Goal: Task Accomplishment & Management: Manage account settings

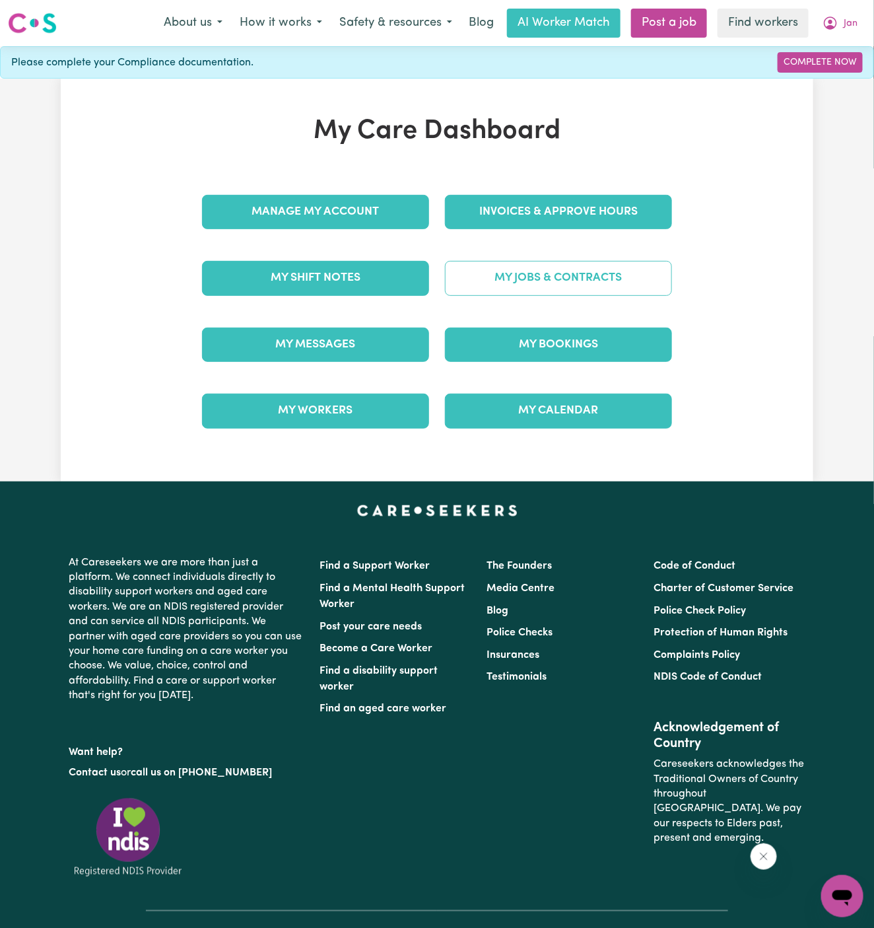
click at [581, 273] on link "My Jobs & Contracts" at bounding box center [558, 278] width 227 height 34
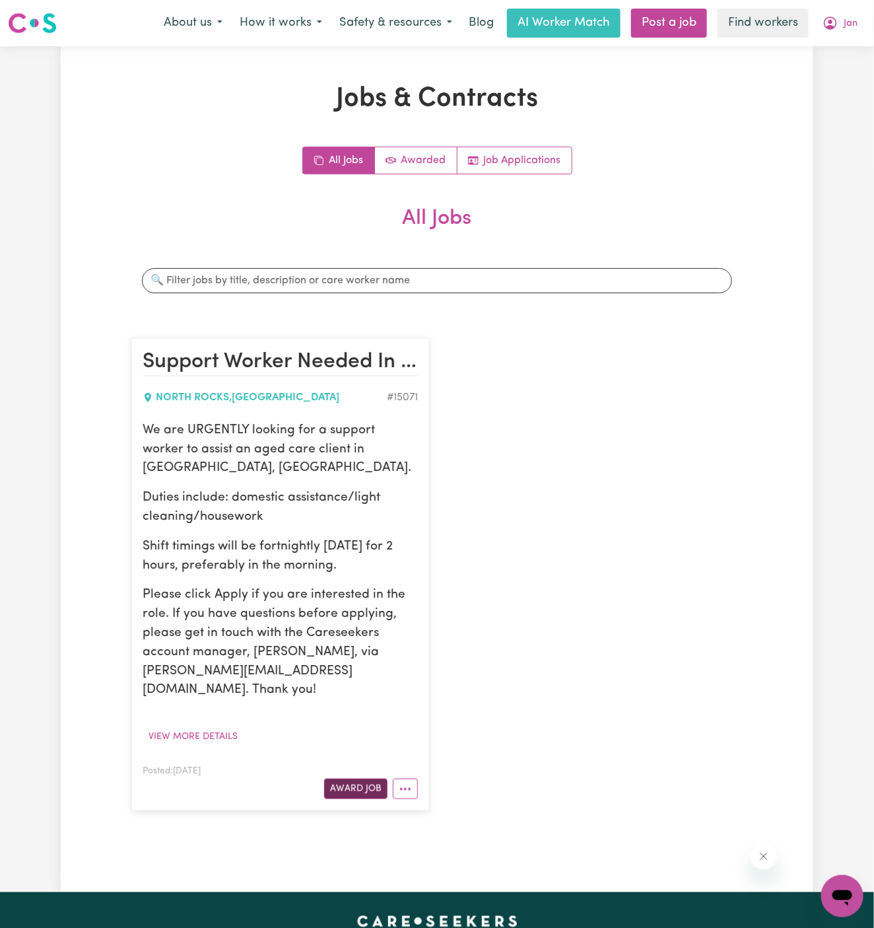
click at [362, 779] on button "Award Job" at bounding box center [355, 789] width 63 height 20
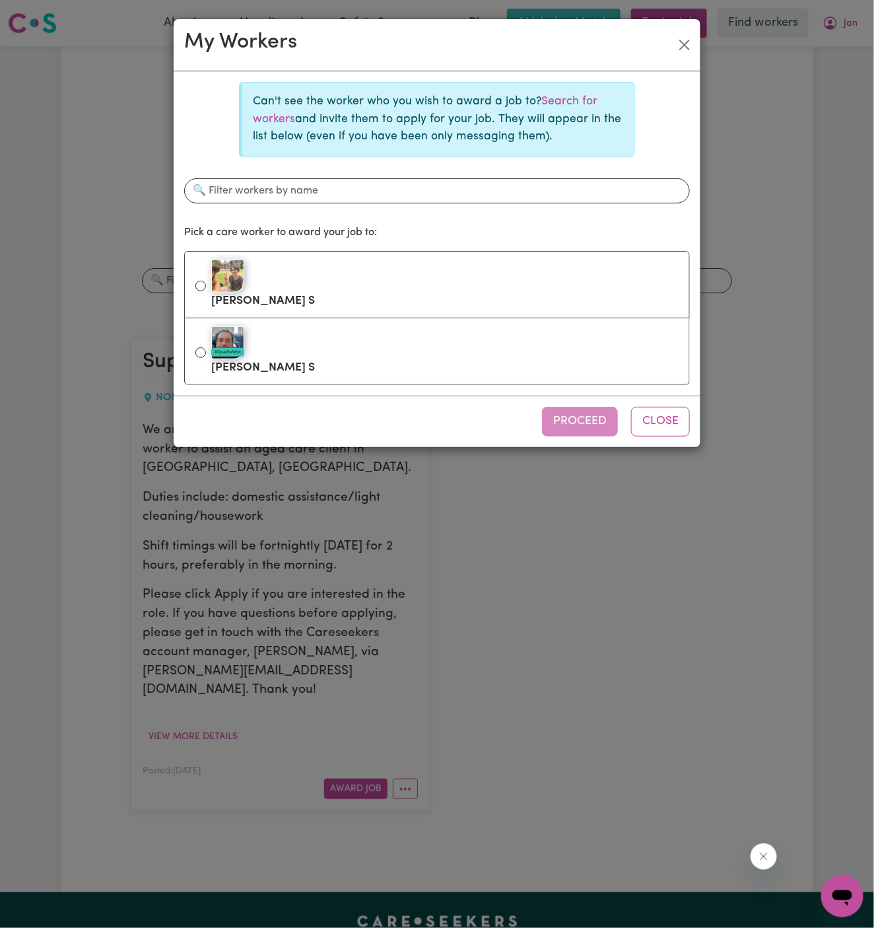
click at [569, 87] on div "Can't see the worker who you wish to award a job to? Search for workers and inv…" at bounding box center [437, 119] width 396 height 75
click at [570, 99] on link "Search for workers" at bounding box center [425, 110] width 345 height 28
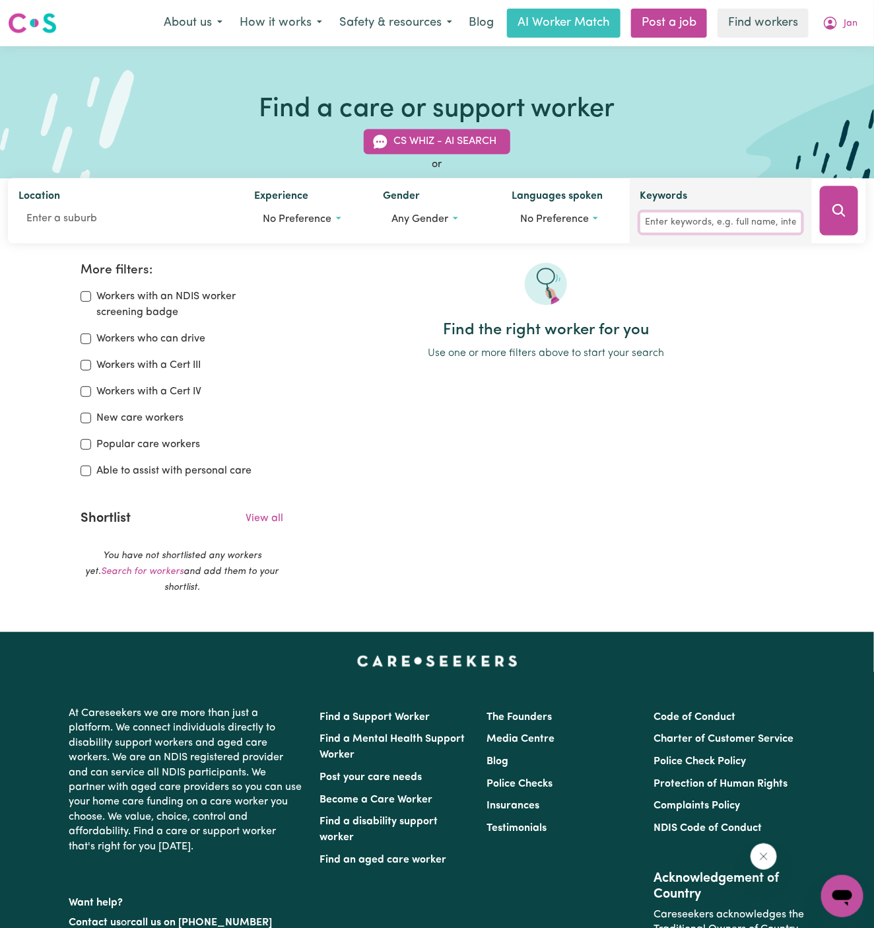
click at [665, 231] on input "Keywords" at bounding box center [721, 223] width 161 height 20
click at [664, 231] on input "minh" at bounding box center [721, 223] width 161 height 20
type input "minh"
click at [845, 219] on button "Search" at bounding box center [839, 211] width 38 height 50
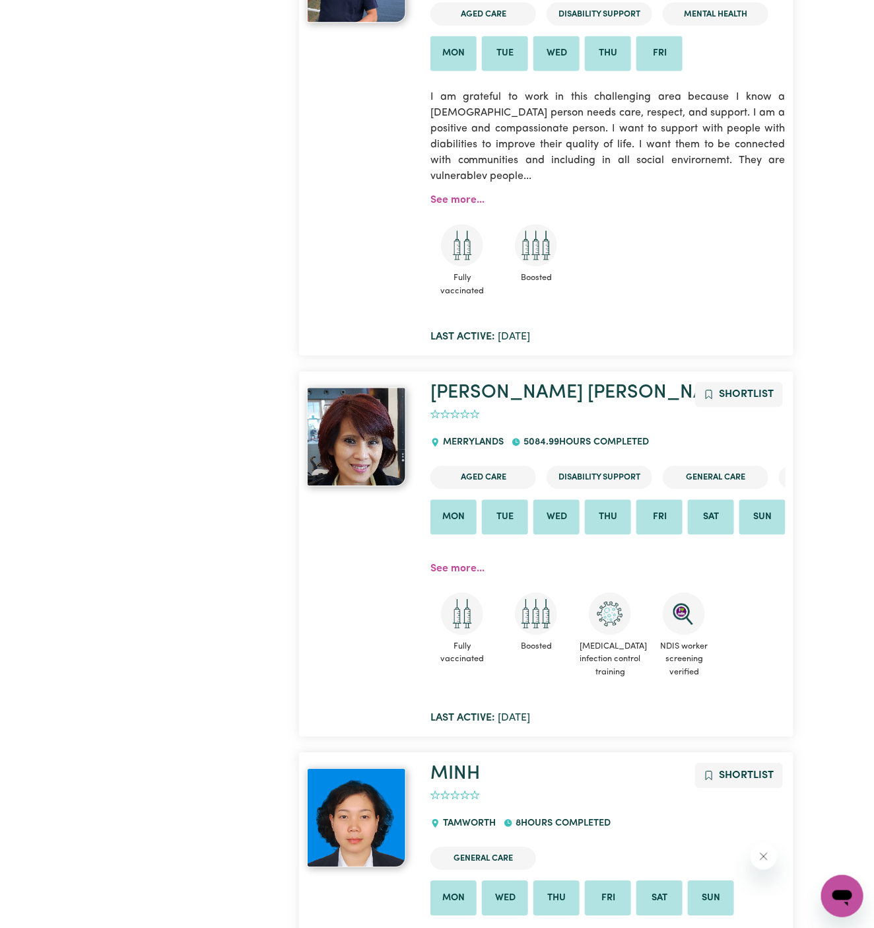
scroll to position [925, 0]
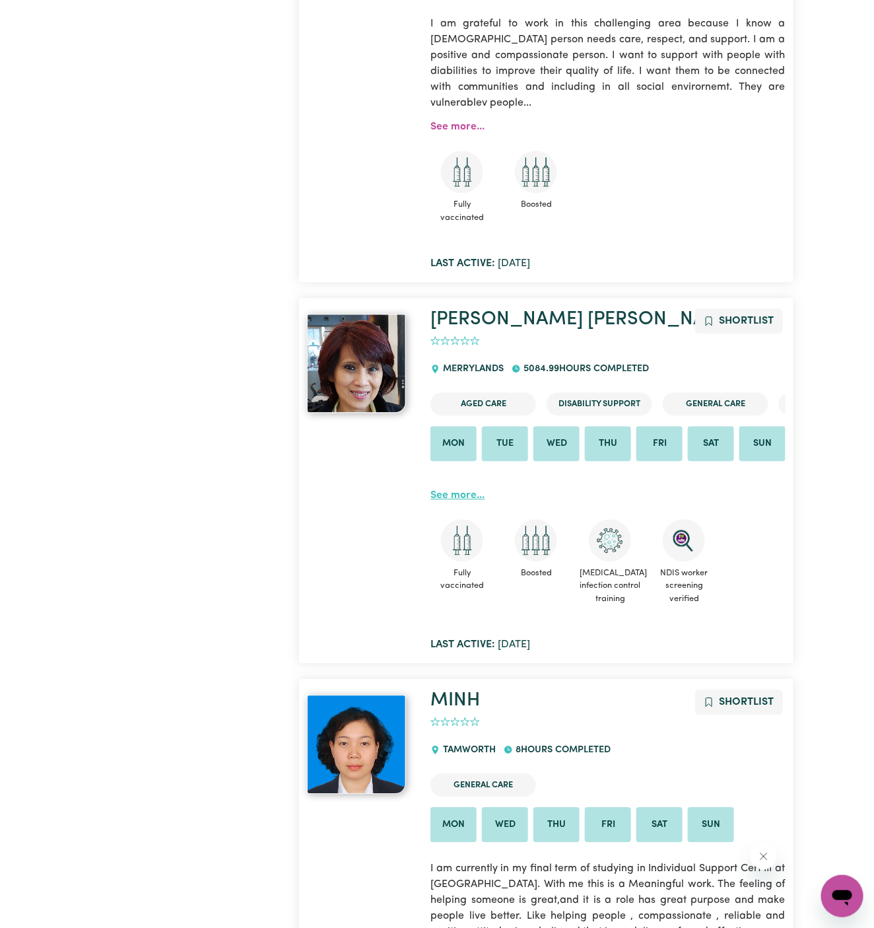
click at [454, 494] on link "See more..." at bounding box center [458, 495] width 54 height 11
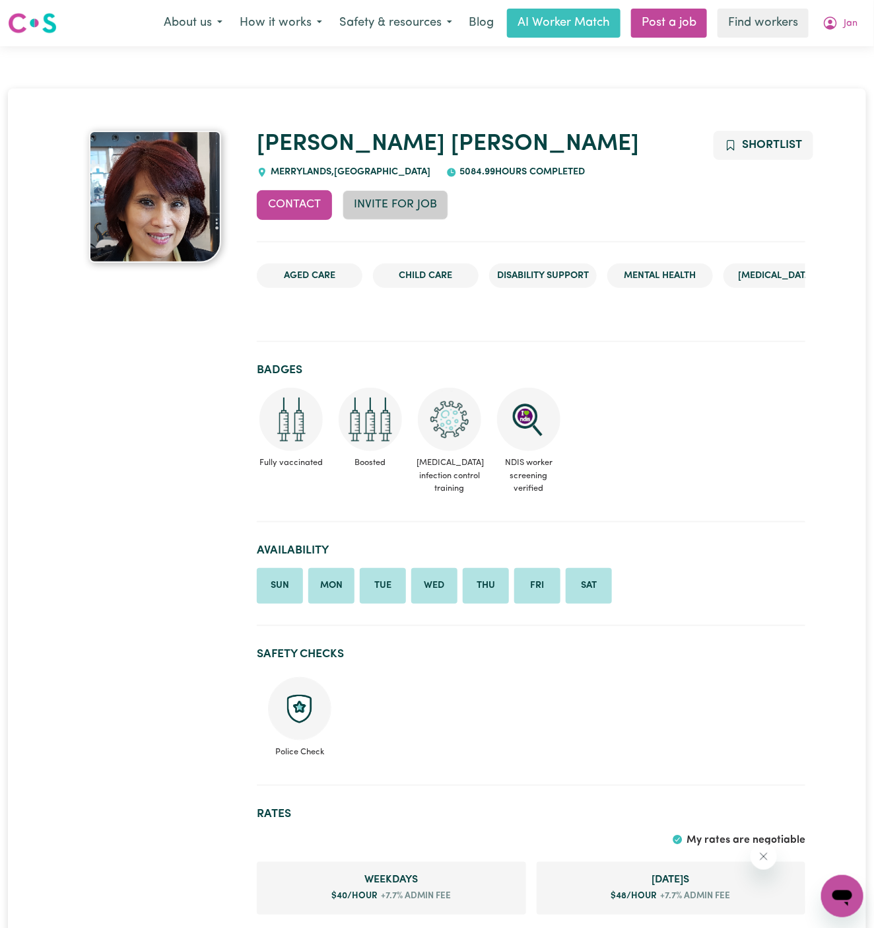
click at [393, 214] on button "Invite for Job" at bounding box center [396, 204] width 106 height 29
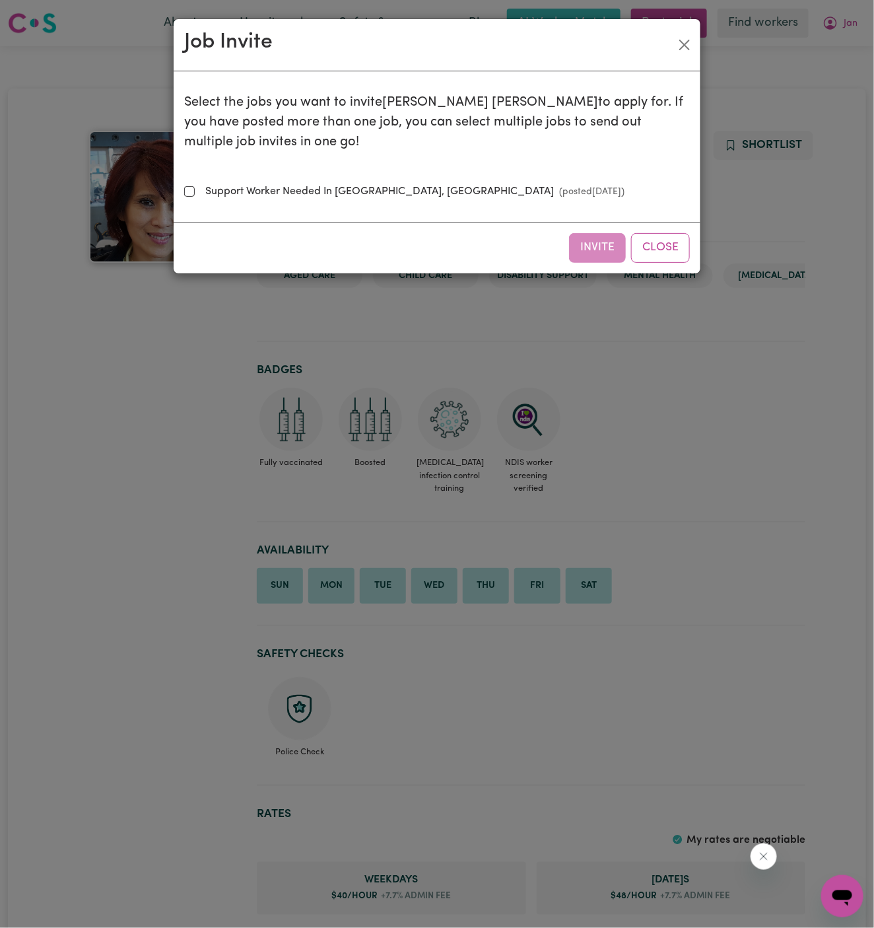
click at [369, 184] on label "Support Worker Needed In [GEOGRAPHIC_DATA], [GEOGRAPHIC_DATA] (posted [DATE] )" at bounding box center [412, 192] width 425 height 16
click at [195, 186] on input "Support Worker Needed In [GEOGRAPHIC_DATA], [GEOGRAPHIC_DATA] (posted [DATE] )" at bounding box center [189, 191] width 11 height 11
checkbox input "true"
click at [594, 233] on button "Invite" at bounding box center [597, 247] width 57 height 29
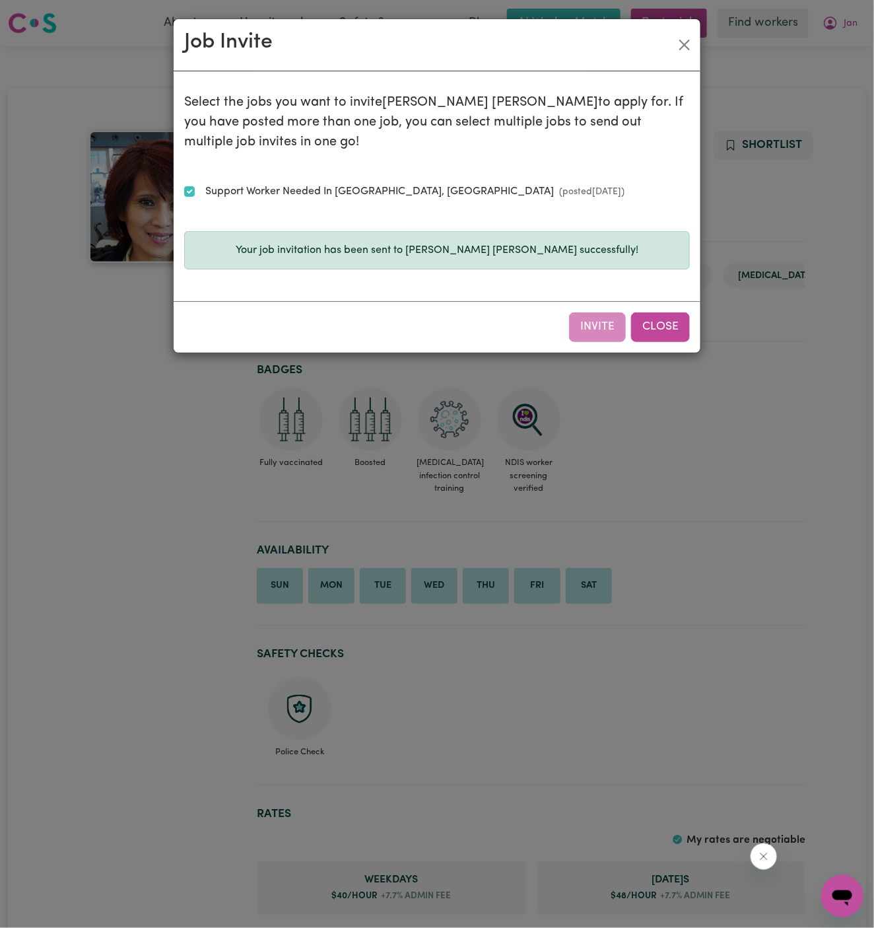
click at [661, 312] on button "Close" at bounding box center [660, 326] width 59 height 29
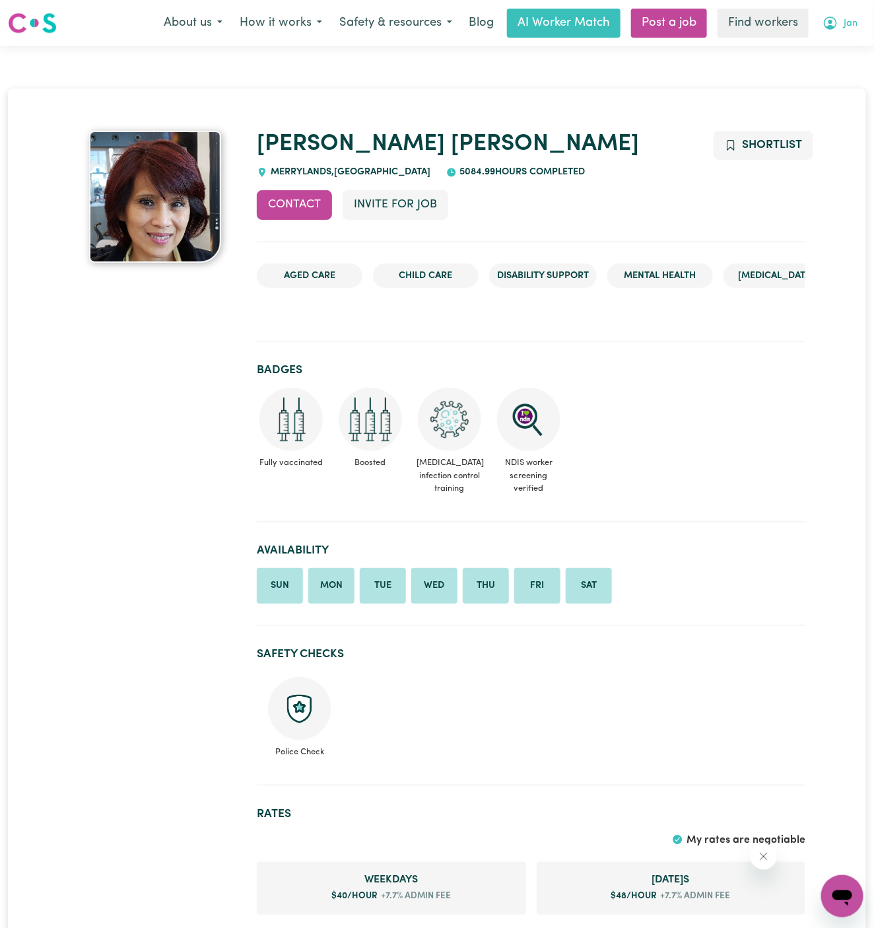
click at [854, 25] on span "Jan" at bounding box center [851, 24] width 14 height 15
click at [849, 55] on link "My Dashboard" at bounding box center [813, 51] width 104 height 25
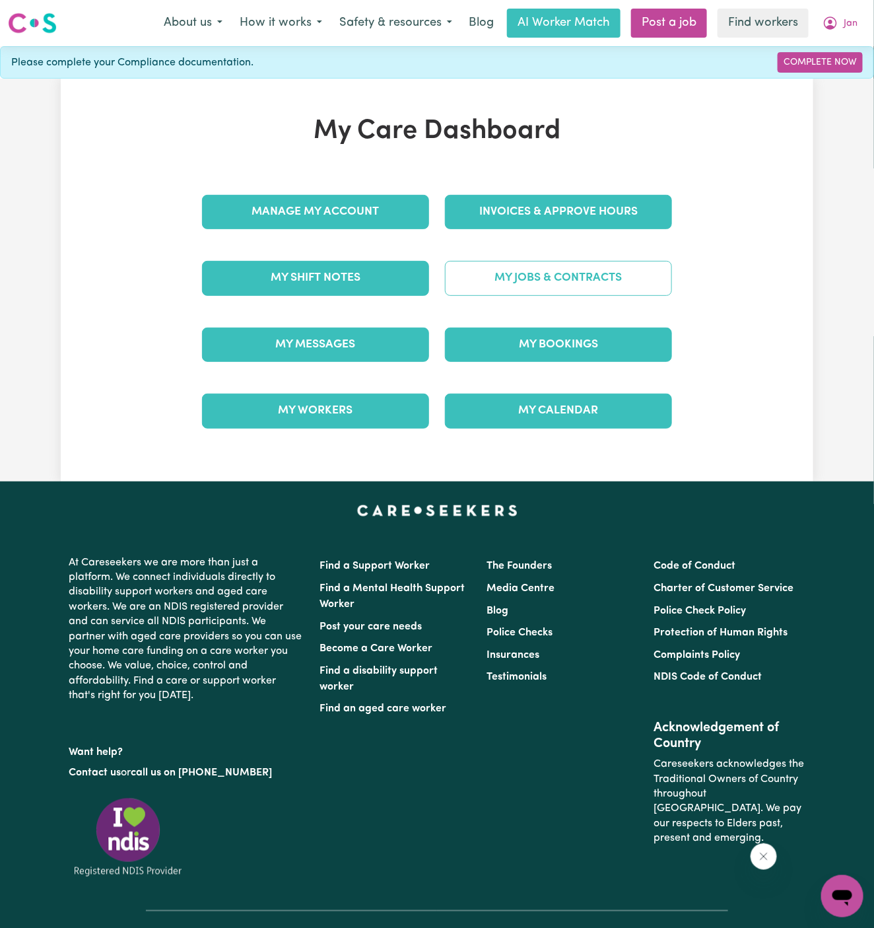
click at [547, 281] on link "My Jobs & Contracts" at bounding box center [558, 278] width 227 height 34
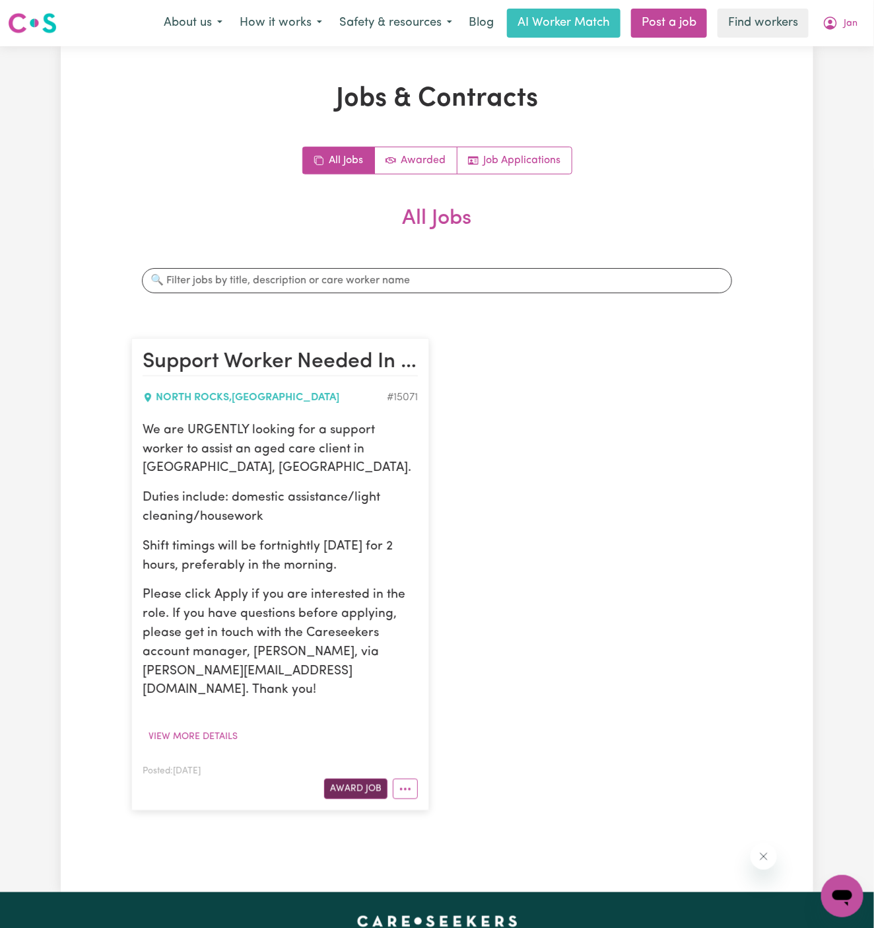
click at [345, 779] on button "Award Job" at bounding box center [355, 789] width 63 height 20
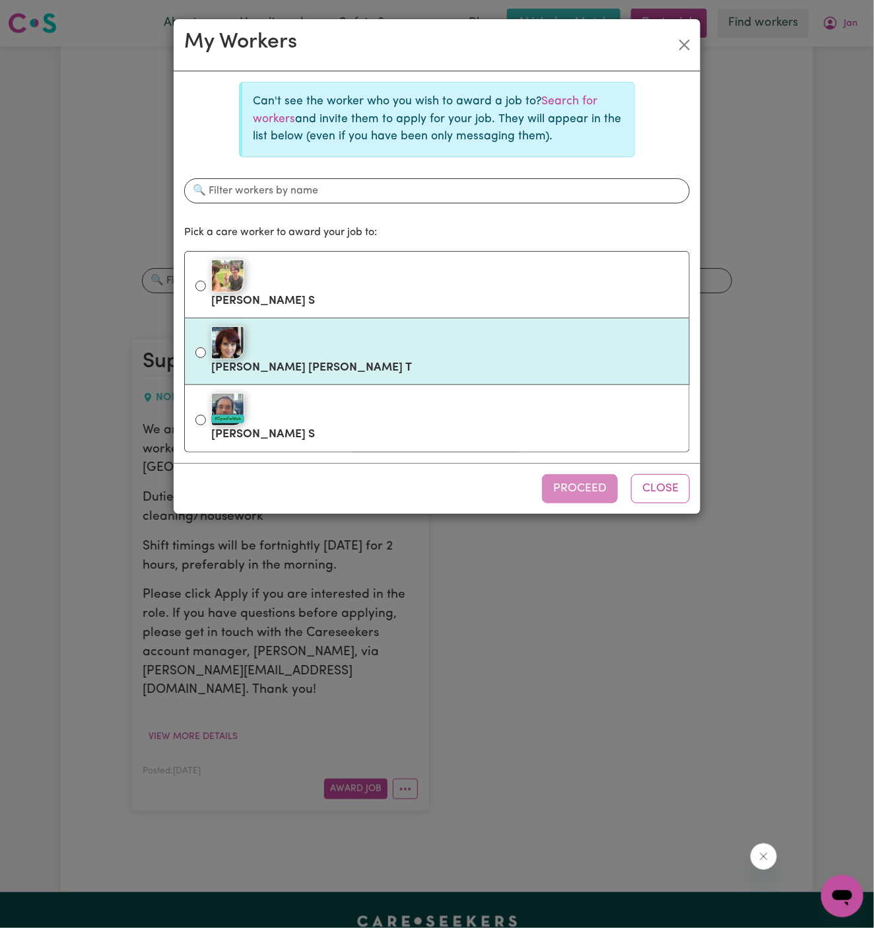
click at [355, 343] on div at bounding box center [445, 342] width 468 height 33
click at [206, 347] on input "[PERSON_NAME] [PERSON_NAME] T" at bounding box center [200, 352] width 11 height 11
radio input "true"
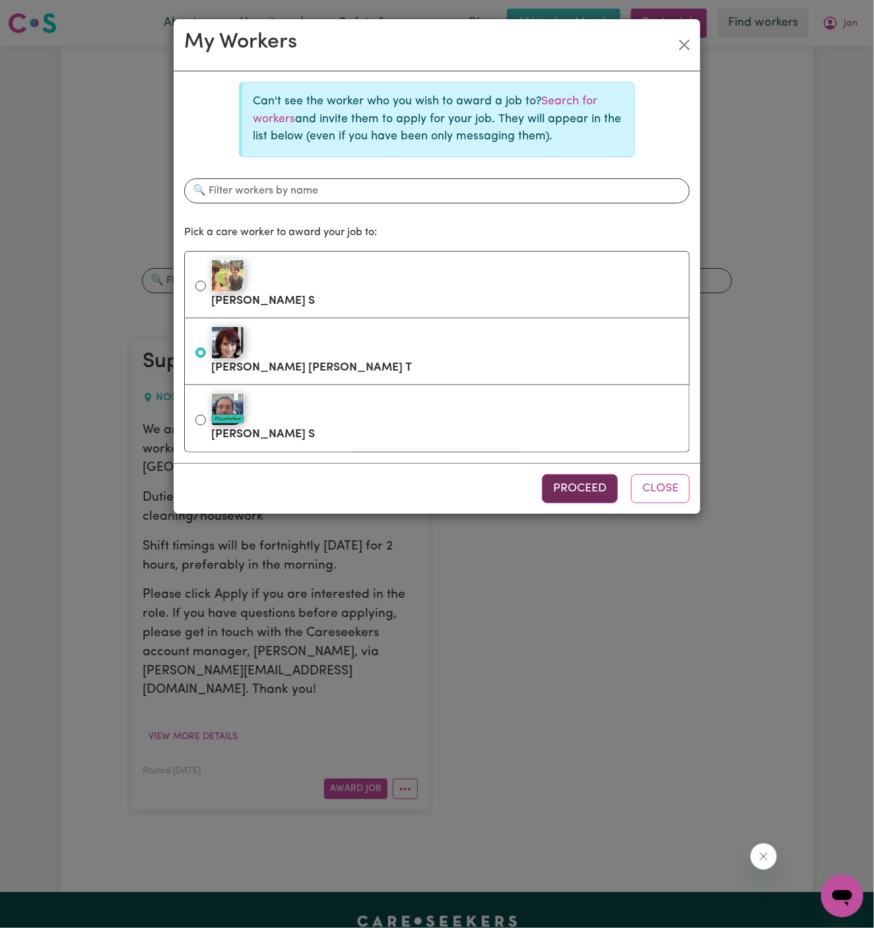
click at [574, 479] on button "Proceed" at bounding box center [580, 488] width 76 height 29
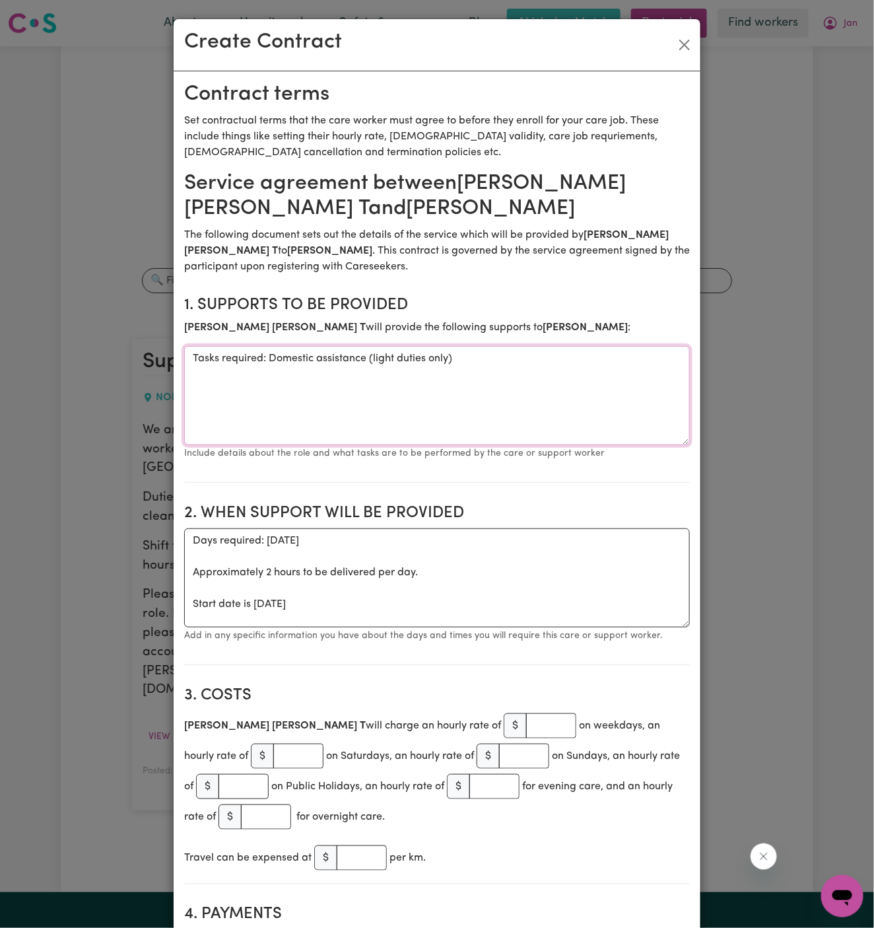
drag, startPoint x: 269, startPoint y: 358, endPoint x: 111, endPoint y: 358, distance: 157.8
click at [111, 358] on div "Create Contract Contract terms Set contractual terms that the care worker must …" at bounding box center [437, 464] width 874 height 928
type textarea "Domestic assistance (light duties only)"
drag, startPoint x: 190, startPoint y: 608, endPoint x: 178, endPoint y: 526, distance: 83.4
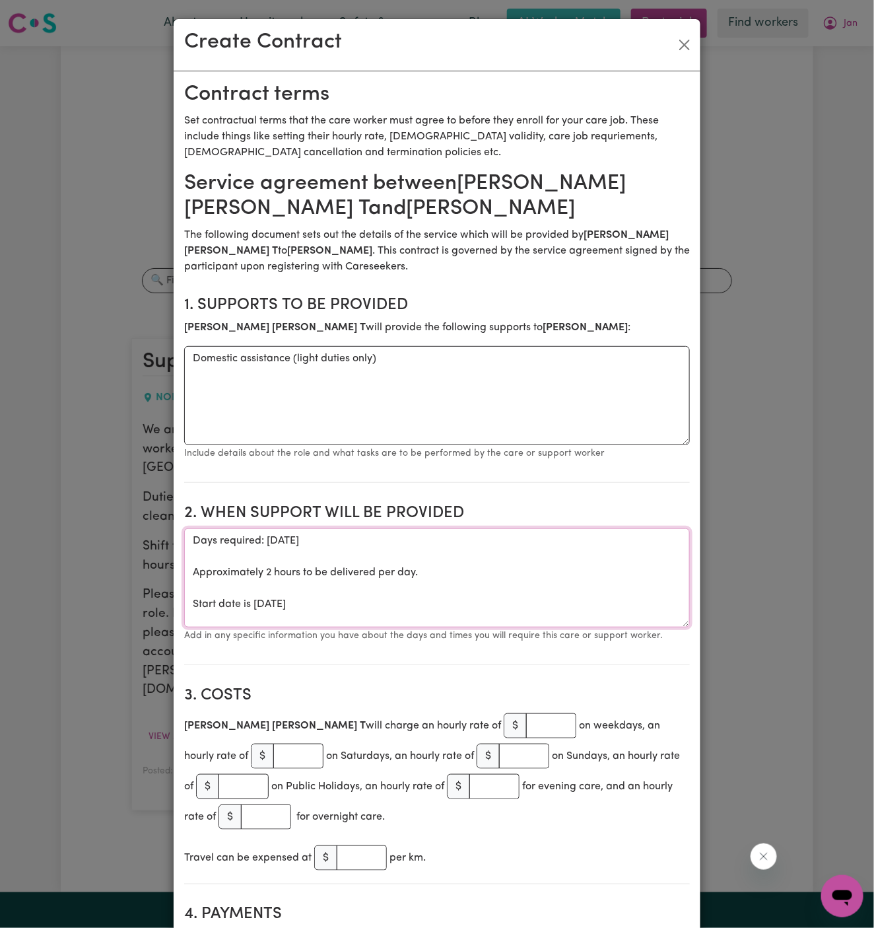
click at [215, 603] on textarea "Days required: [DATE] Approximately 2 hours to be delivered per day. Start date…" at bounding box center [437, 577] width 506 height 99
drag, startPoint x: 190, startPoint y: 608, endPoint x: 186, endPoint y: 545, distance: 62.9
click at [186, 545] on textarea "Days required: [DATE] Approximately 2 hours to be delivered per day. Start date…" at bounding box center [437, 577] width 506 height 99
click at [316, 540] on textarea "Start date is [DATE]" at bounding box center [437, 577] width 506 height 99
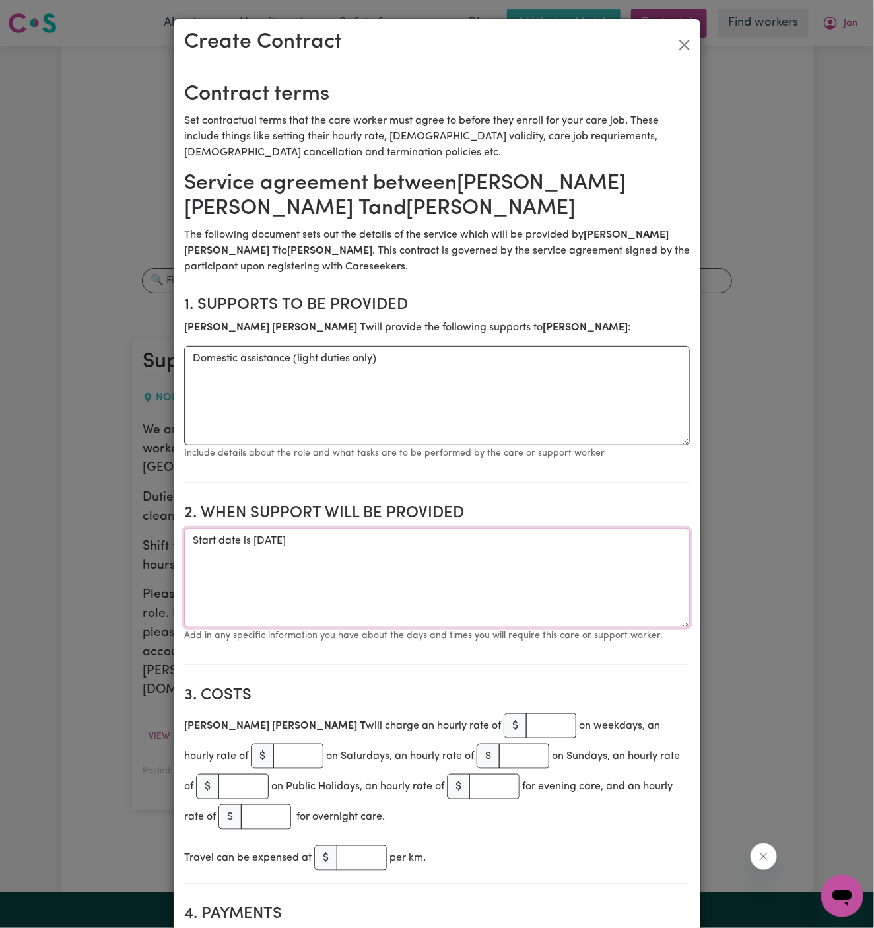
click at [431, 540] on textarea "Start date is [DATE]" at bounding box center [437, 577] width 506 height 99
click at [452, 547] on textarea "Start date is [DATE] Fortnight [DATE]" at bounding box center [437, 577] width 506 height 99
click at [372, 552] on textarea "Start date is [DATE] from 11 am to 1 pm Fortnight [DATE]" at bounding box center [437, 577] width 506 height 99
type textarea "Start date is [DATE] from 11 am to 1 pm Fortnight [DATE] 9 am to 11 am"
click at [526, 724] on input "number" at bounding box center [551, 725] width 50 height 25
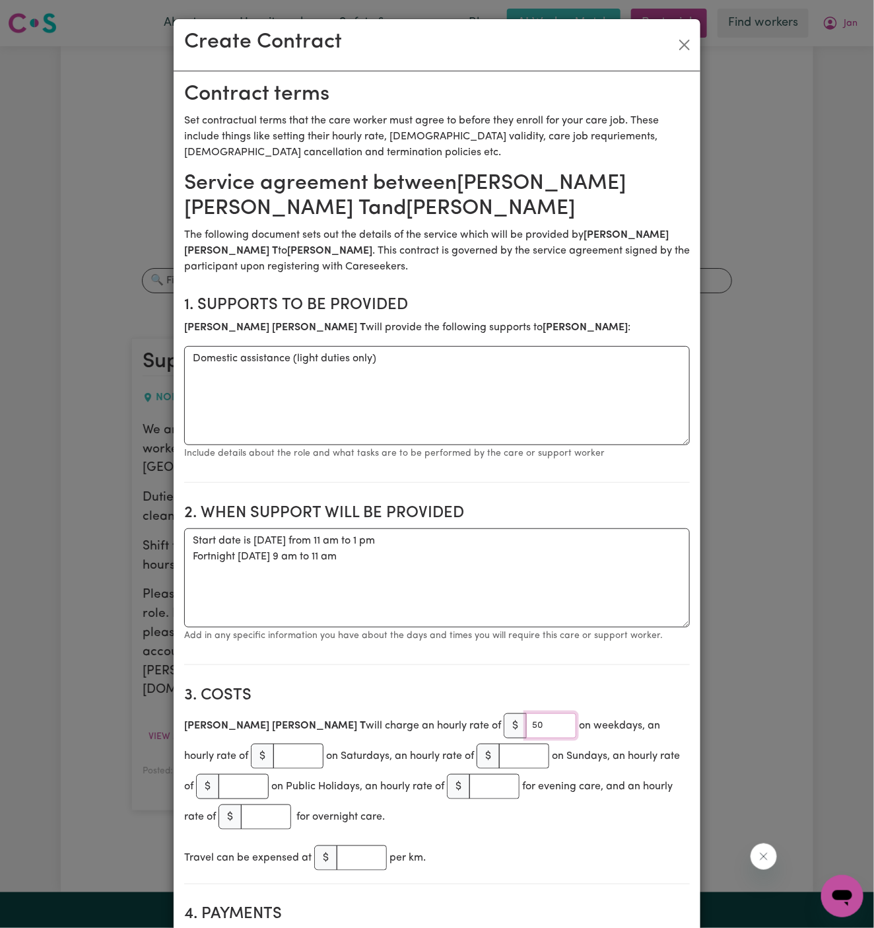
type input "50"
click at [442, 649] on section "2. When support will be provided When support will be provided Start date is [D…" at bounding box center [437, 579] width 506 height 172
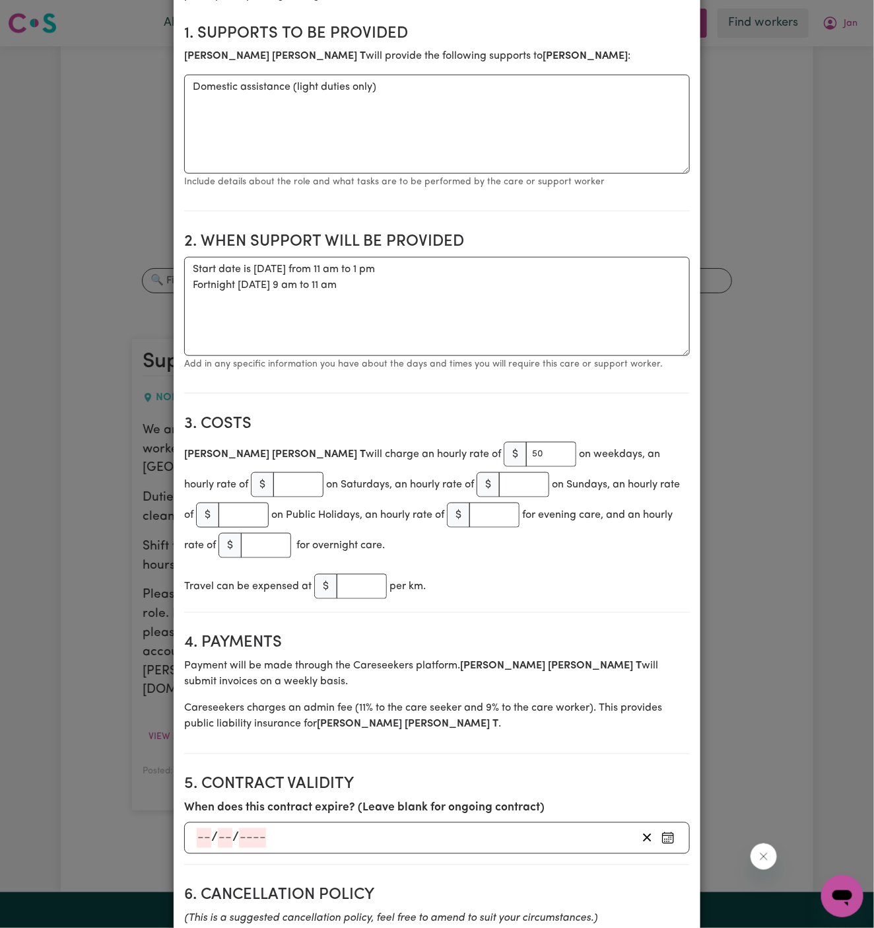
scroll to position [277, 0]
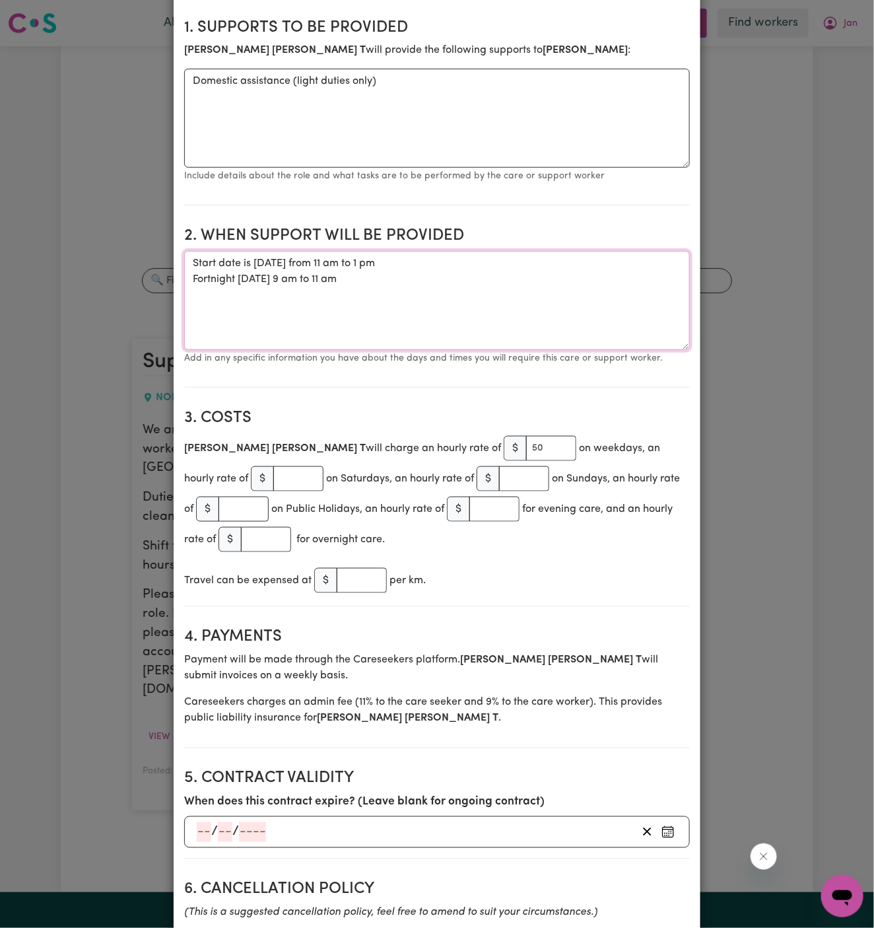
click at [519, 265] on textarea "Start date is [DATE] from 11 am to 1 pm Fortnight [DATE] 9 am to 11 am" at bounding box center [437, 300] width 506 height 99
click at [398, 260] on textarea "Start date is [DATE] from 11 am to 1 pm Fortnight [DATE] 9 am to 11 am" at bounding box center [437, 300] width 506 height 99
click at [519, 287] on textarea "Start date is [DATE], from 11 am to 1 pm Fortnight [DATE] 9 am to 11 am" at bounding box center [437, 300] width 506 height 99
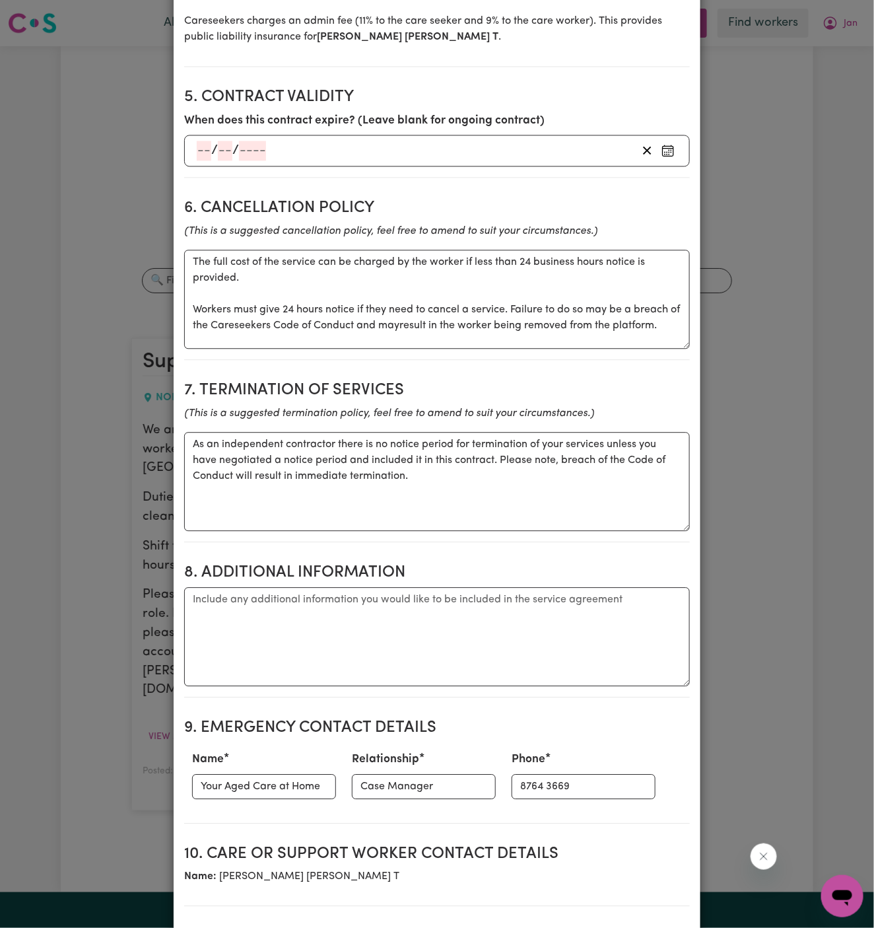
scroll to position [1128, 0]
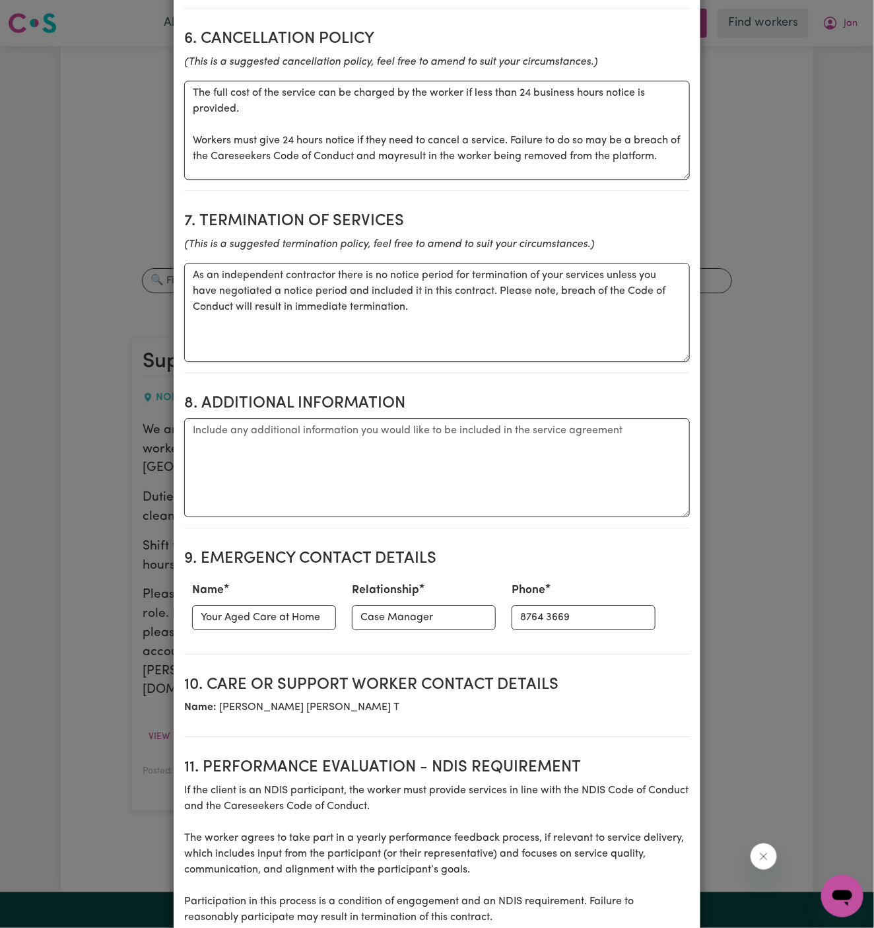
type textarea "Start date is [DATE], from 11 am to 1 pm Fortnight [DATE] 9 am to 11 am"
click at [261, 438] on textarea "Additional information" at bounding box center [437, 467] width 506 height 99
paste textarea "[GEOGRAPHIC_DATA], [GEOGRAPHIC_DATA]"
type textarea "[GEOGRAPHIC_DATA], [GEOGRAPHIC_DATA]"
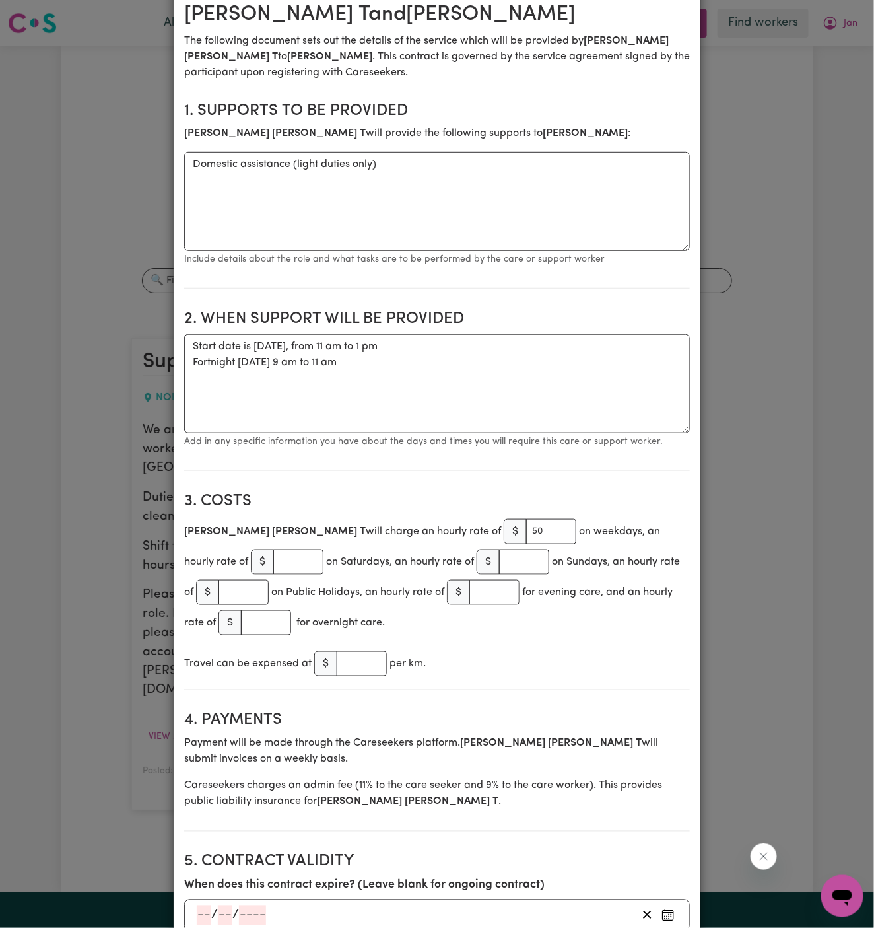
scroll to position [0, 0]
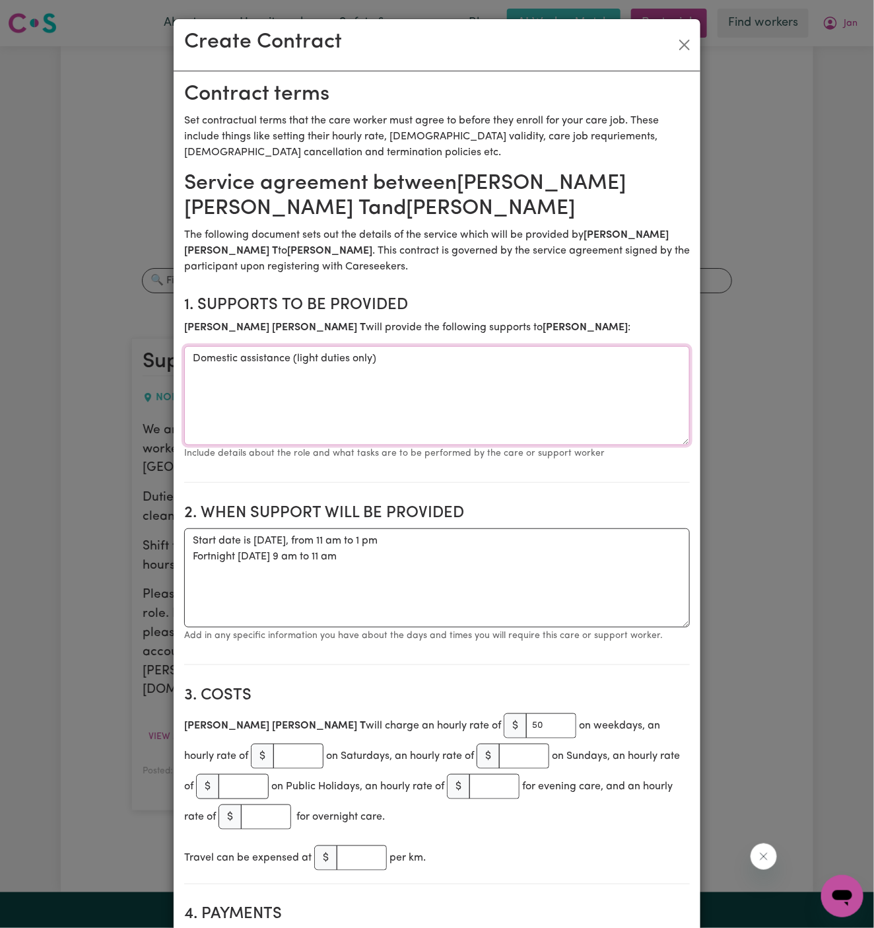
click at [466, 396] on textarea "Domestic assistance (light duties only)" at bounding box center [437, 395] width 506 height 99
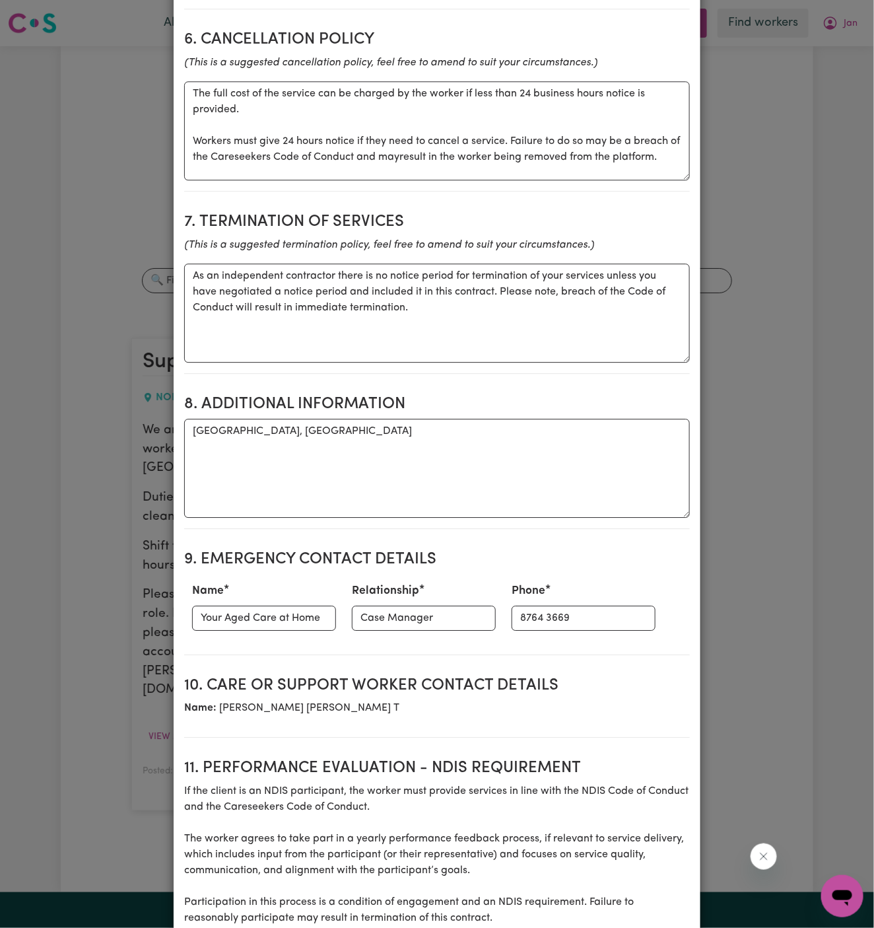
scroll to position [1391, 0]
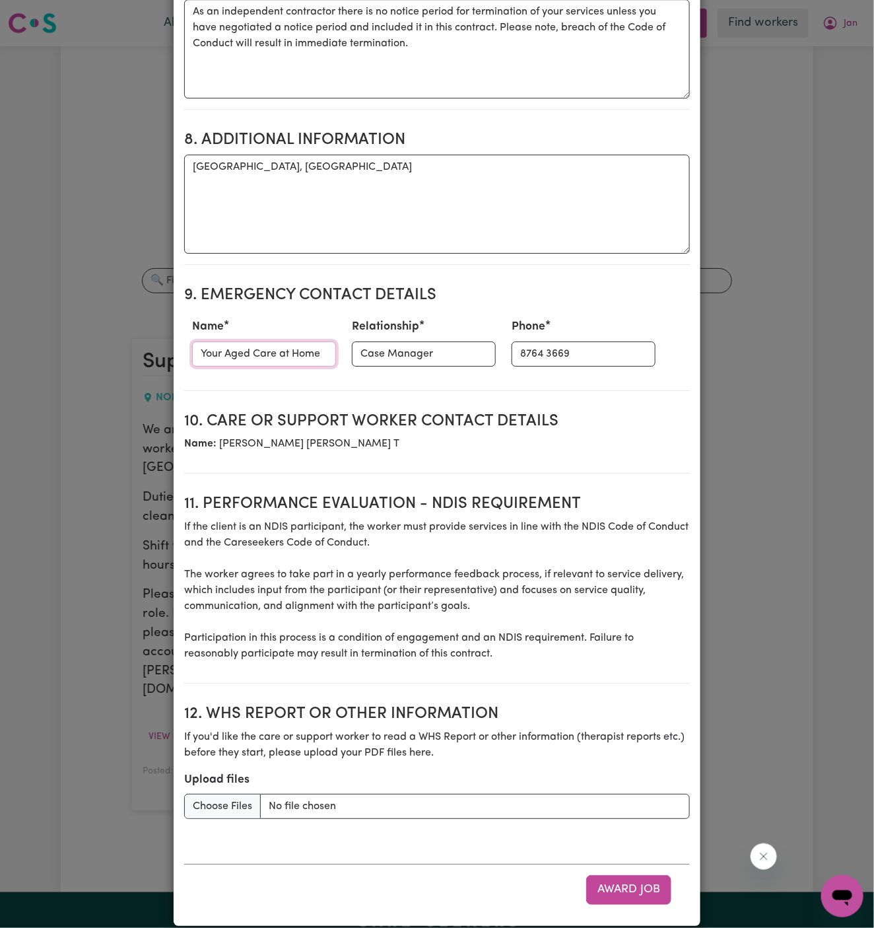
click at [281, 347] on input "Your Aged Care at Home" at bounding box center [264, 353] width 144 height 25
click at [281, 347] on input "ci" at bounding box center [264, 353] width 144 height 25
type input "c"
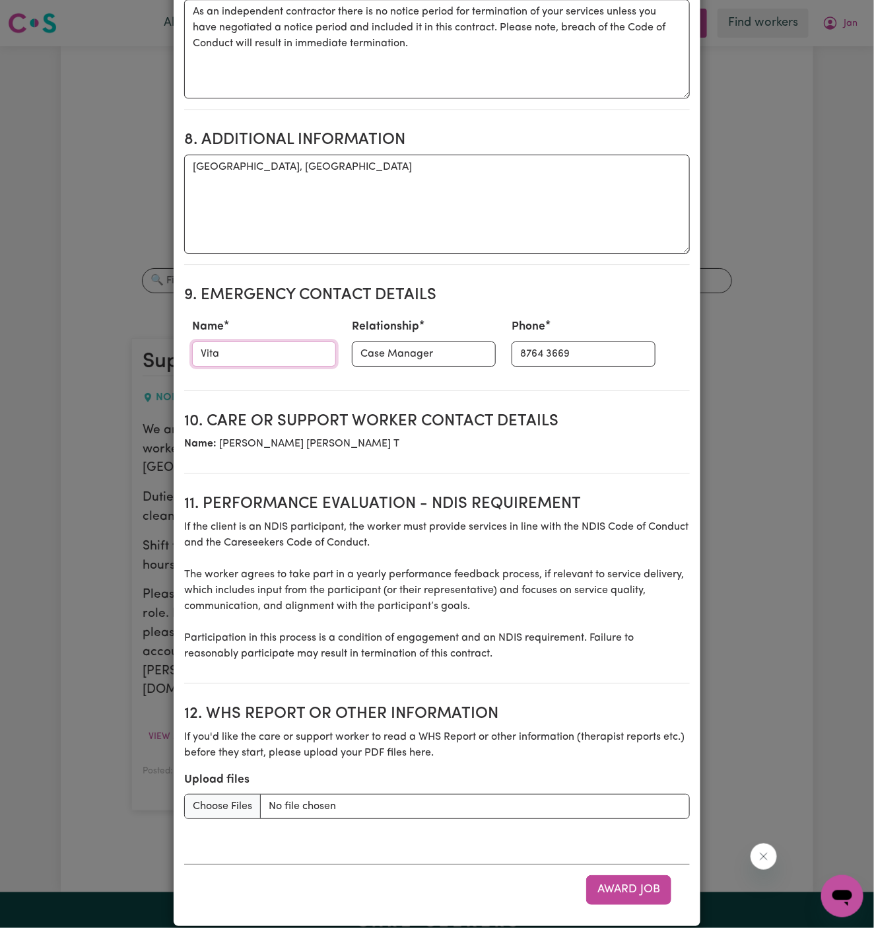
type input "Vitality Club"
click at [405, 355] on input "Case Manager" at bounding box center [424, 353] width 144 height 25
click at [524, 349] on input "8764 3669" at bounding box center [584, 353] width 144 height 25
click at [525, 342] on input "8764 3669" at bounding box center [584, 353] width 144 height 25
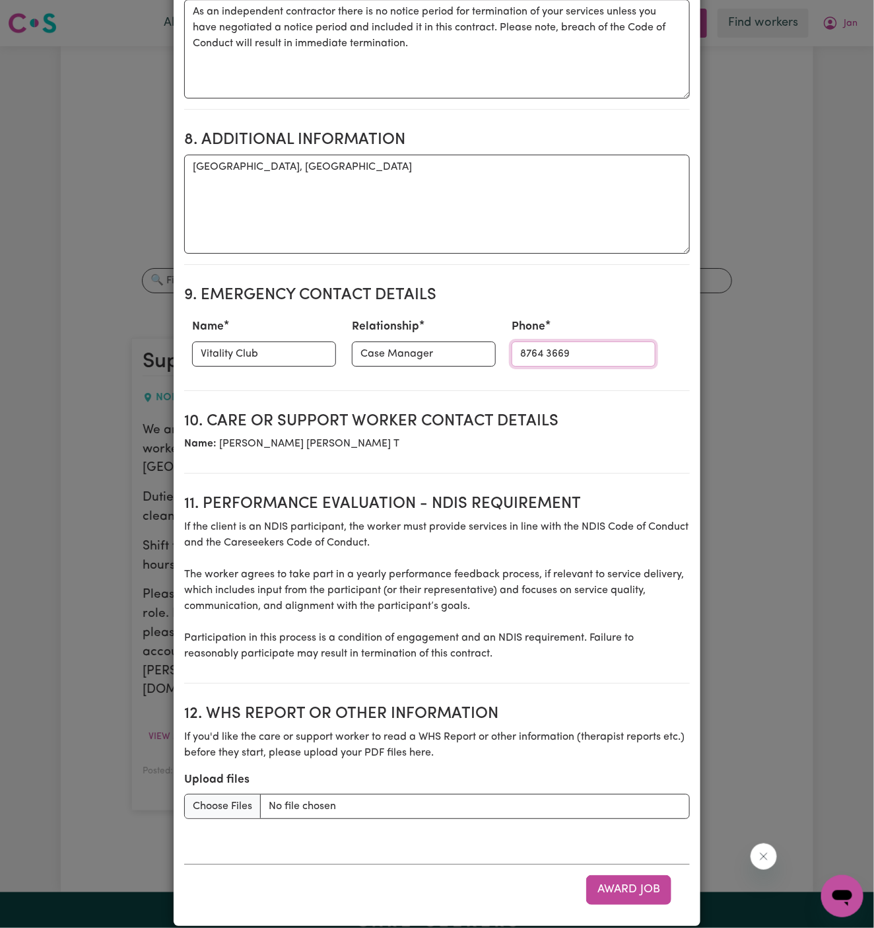
click at [525, 342] on input "8764 3669" at bounding box center [584, 353] width 144 height 25
paste input "281032037"
type input "281032037"
click at [621, 419] on h2 "10. Care or support worker contact details" at bounding box center [437, 421] width 506 height 19
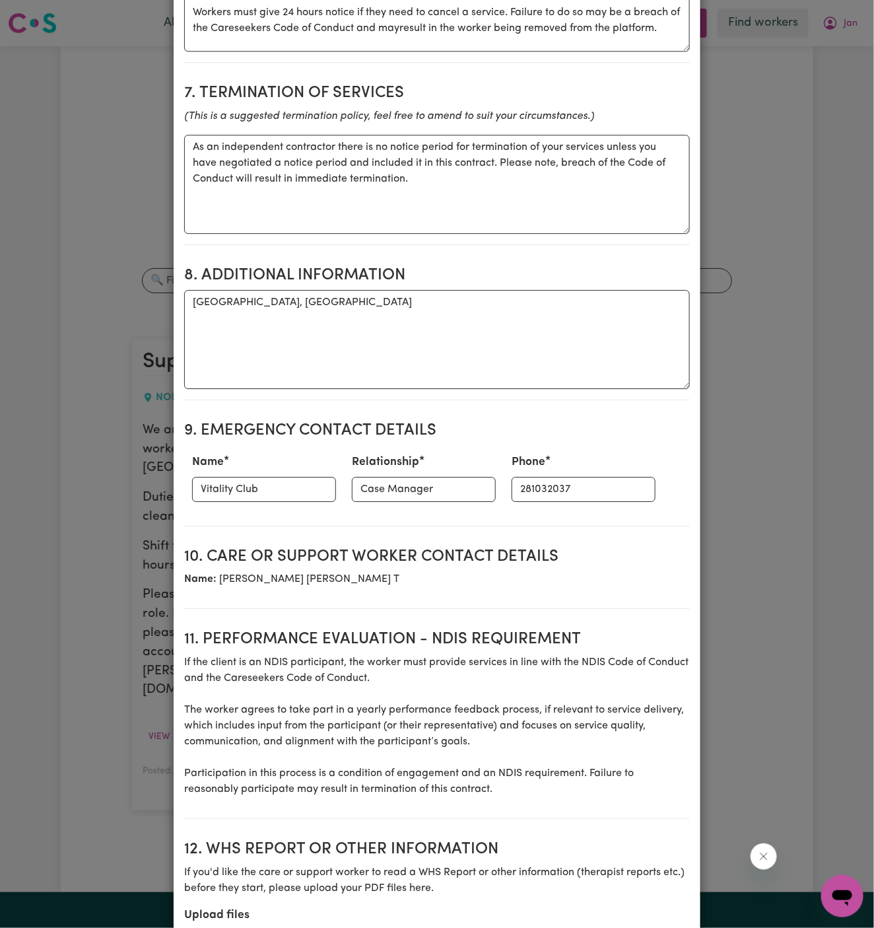
scroll to position [1403, 0]
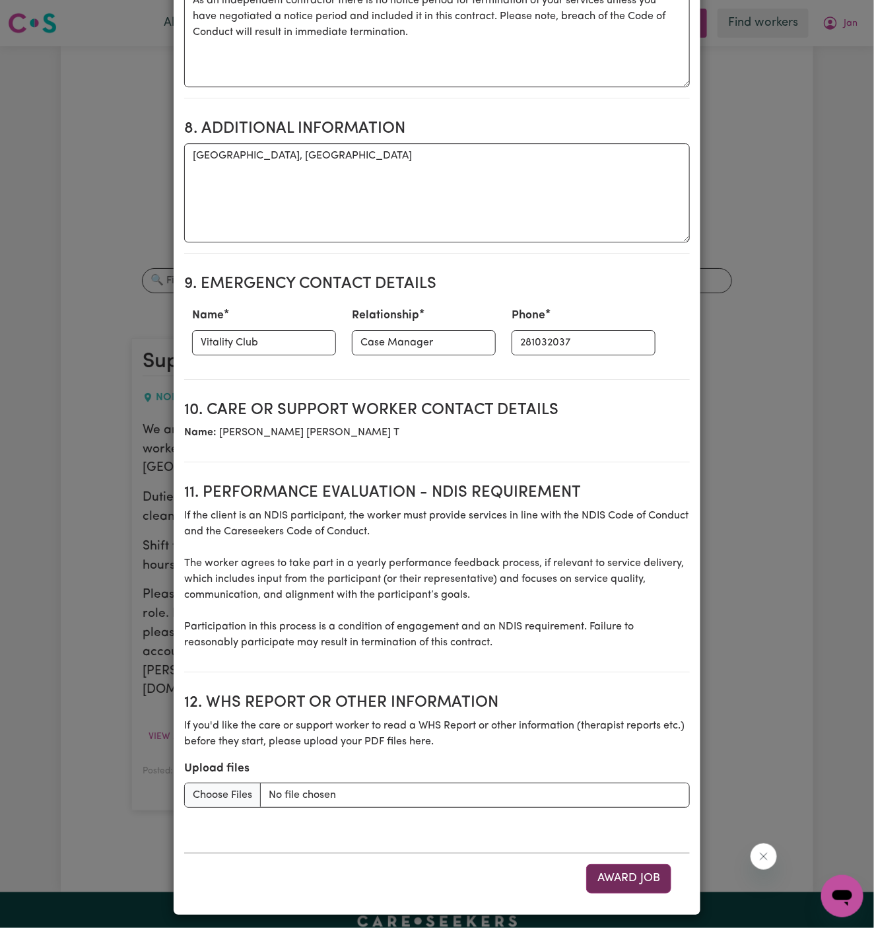
click at [639, 864] on button "Award Job" at bounding box center [628, 878] width 85 height 29
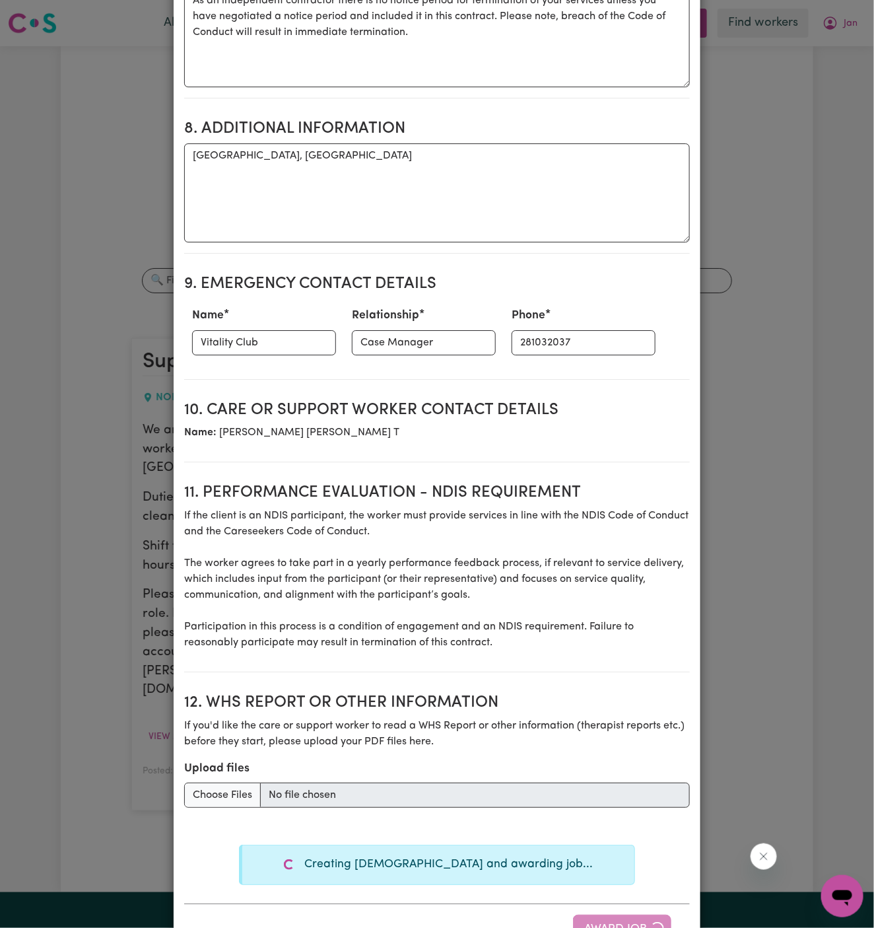
type textarea "Tasks required: Domestic assistance (light duties only)"
type textarea "Days required: [DATE] Approximately 2 hours to be delivered per day. Start date…"
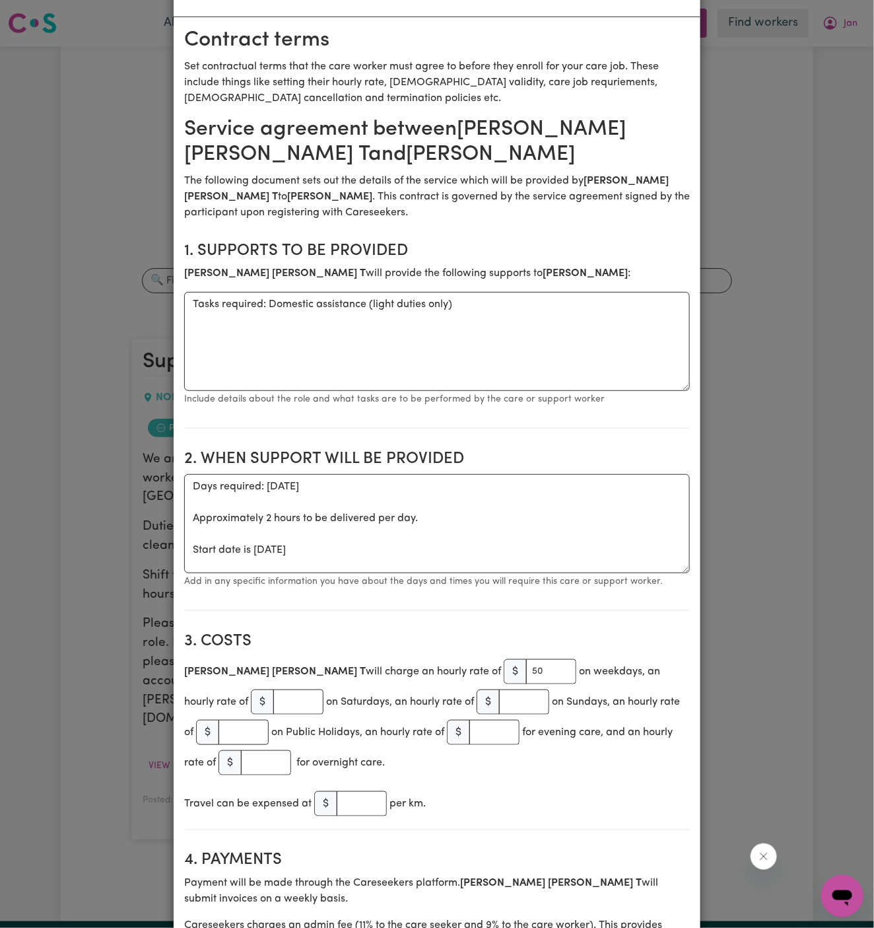
scroll to position [0, 0]
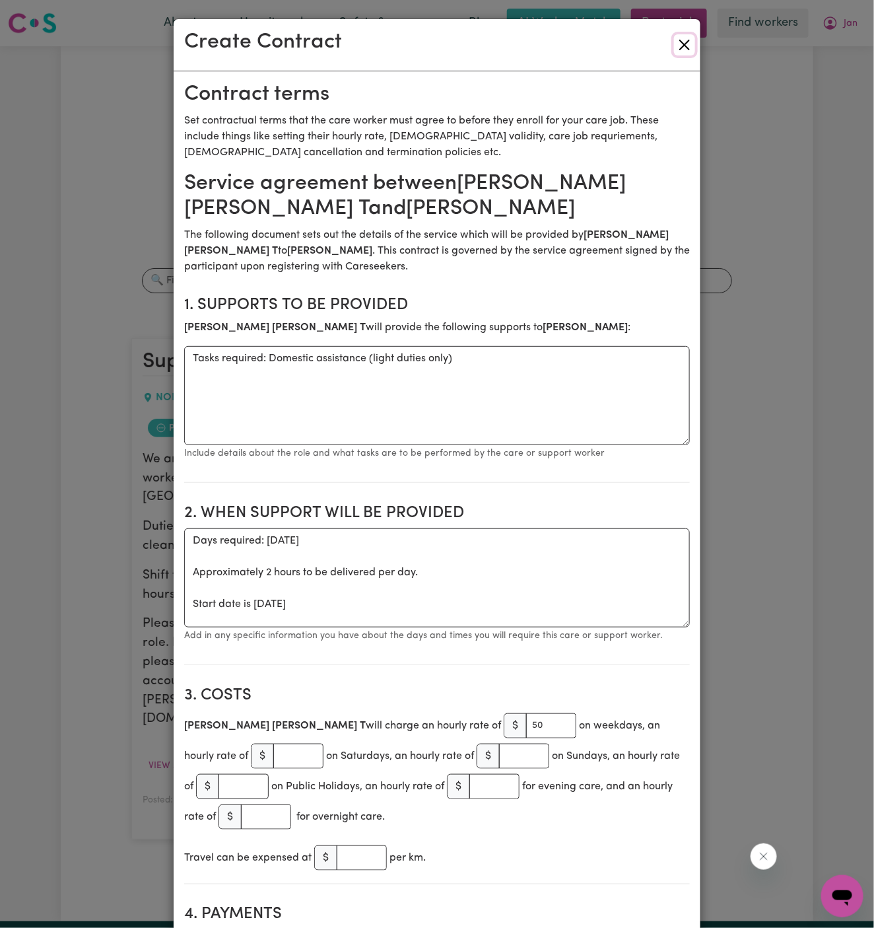
click at [688, 43] on button "Close" at bounding box center [684, 44] width 21 height 21
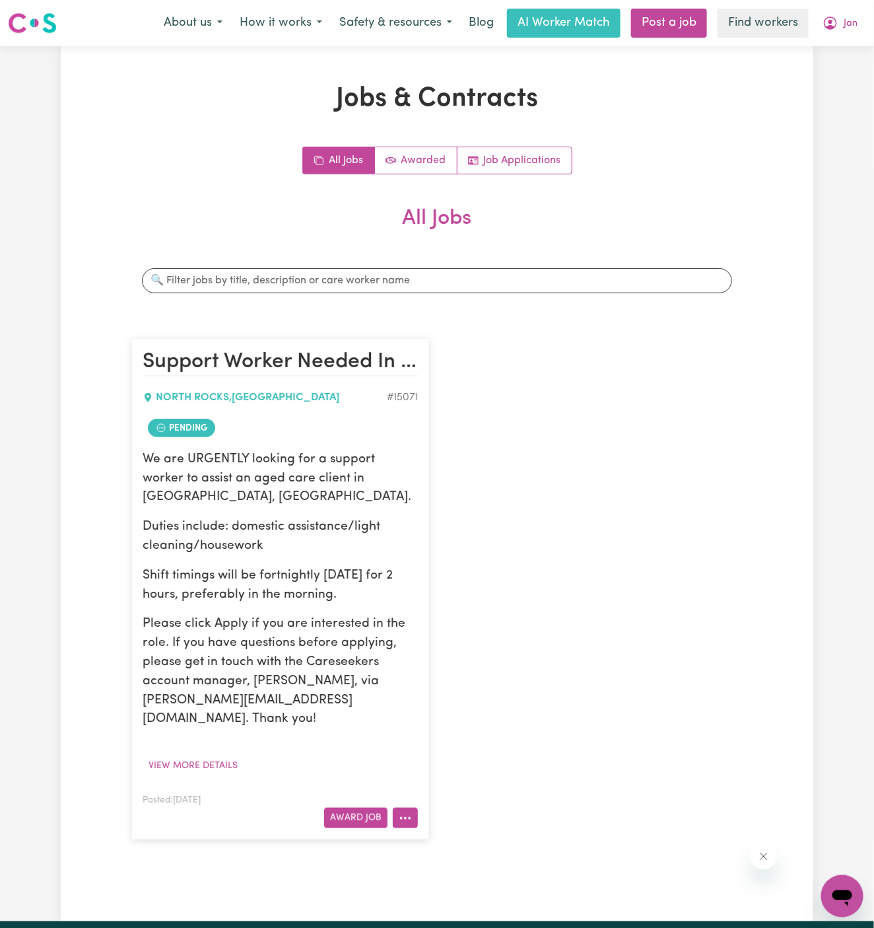
click at [411, 808] on button "More options" at bounding box center [405, 818] width 25 height 20
click at [502, 669] on link "Make Booking" at bounding box center [458, 682] width 128 height 26
select select "pm"
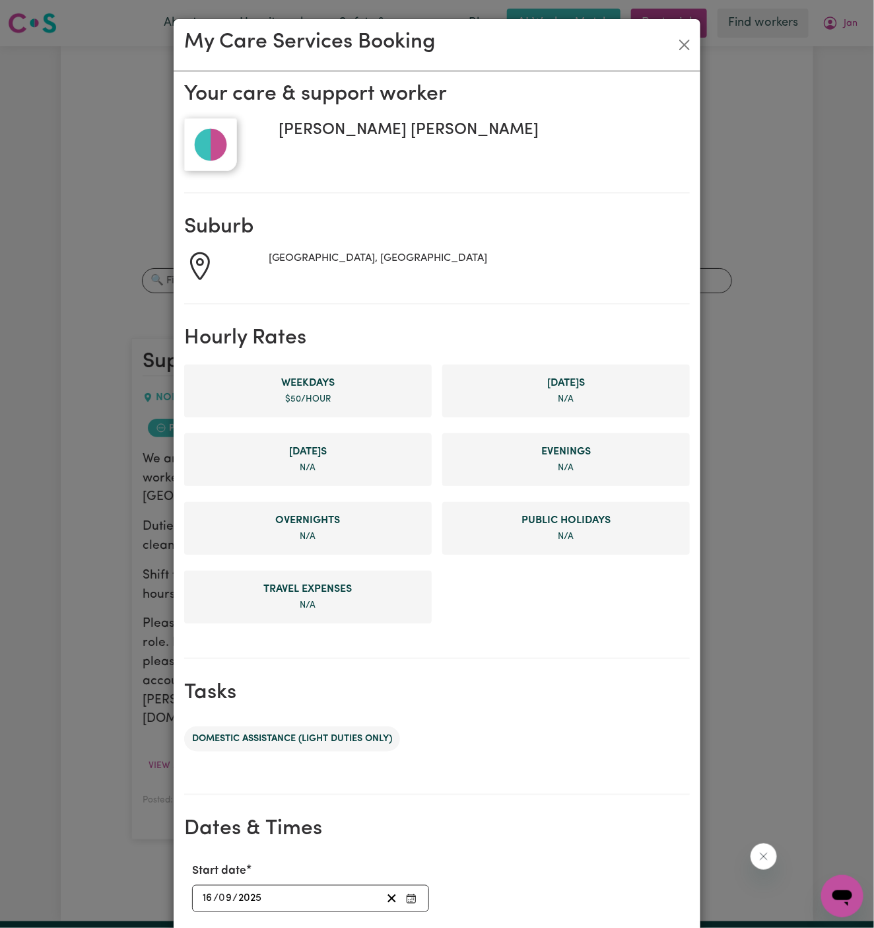
scroll to position [250, 0]
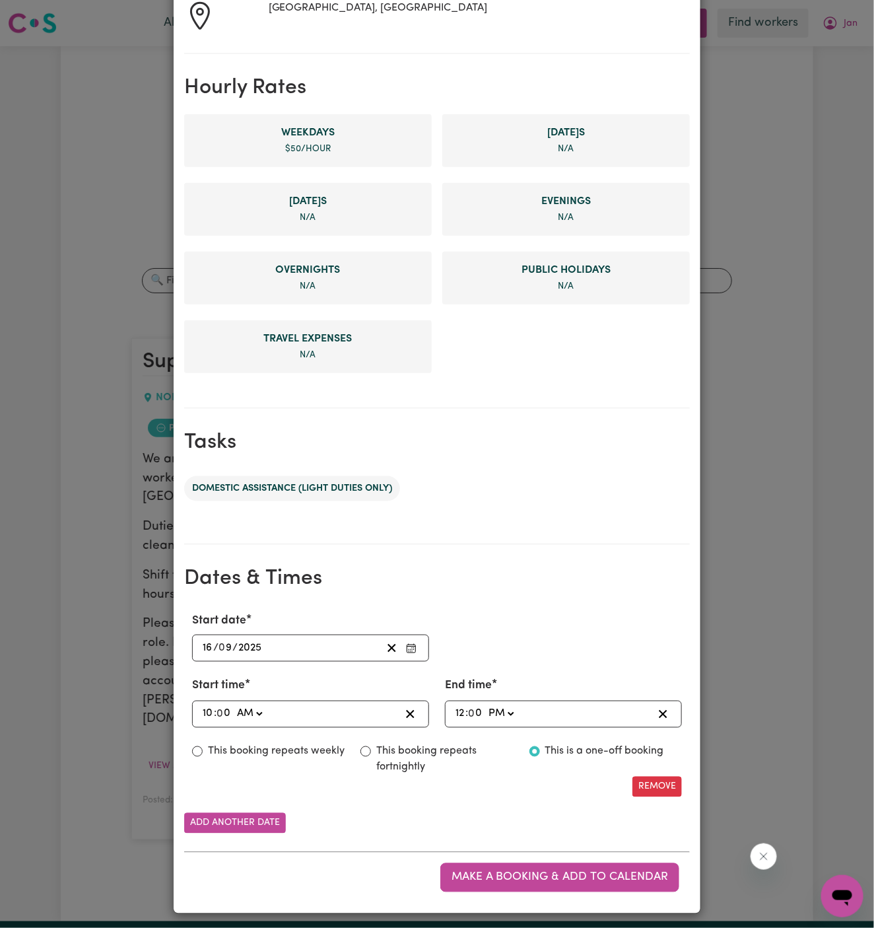
click at [202, 641] on input "16" at bounding box center [207, 648] width 11 height 18
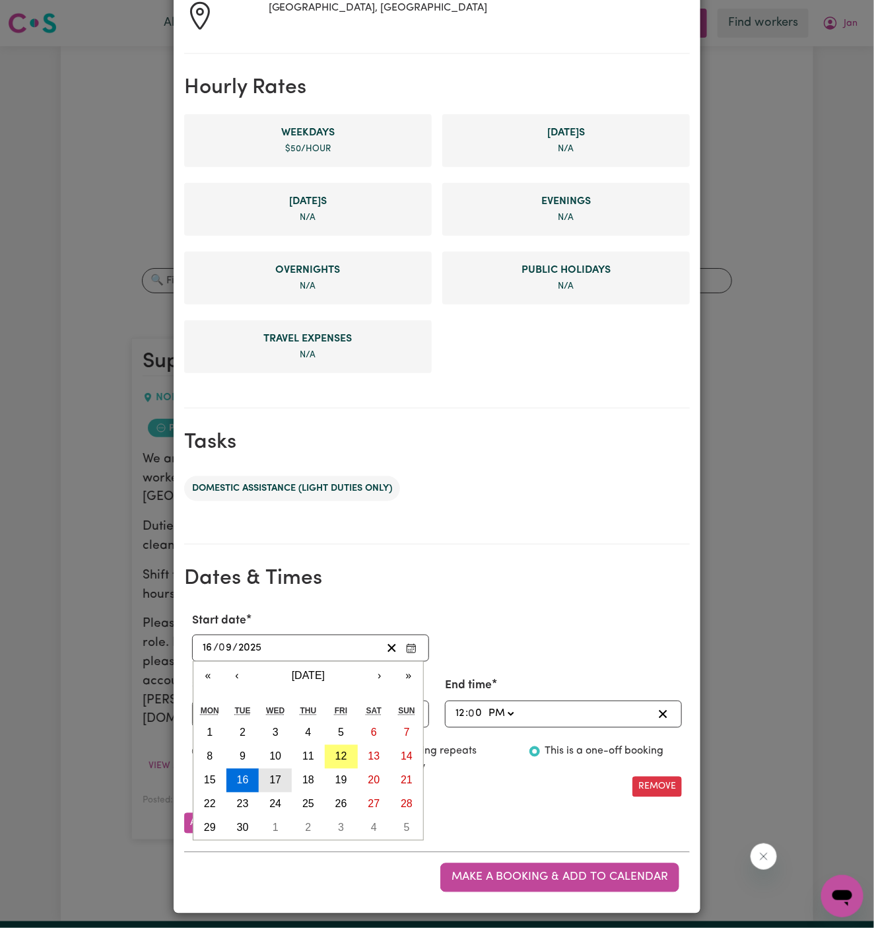
click at [281, 772] on button "17" at bounding box center [275, 781] width 33 height 24
type input "[DATE]"
type input "17"
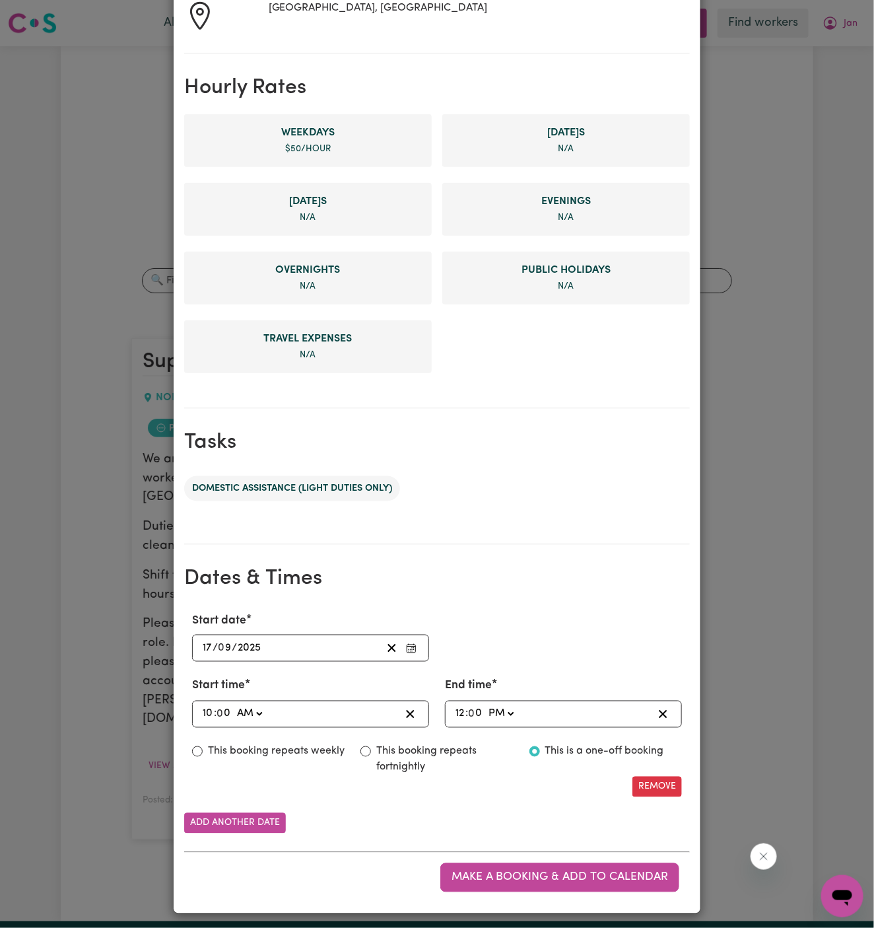
click at [209, 707] on input "10" at bounding box center [208, 714] width 12 height 18
type input "01:00"
type input "1"
type input "11:00"
type input "11"
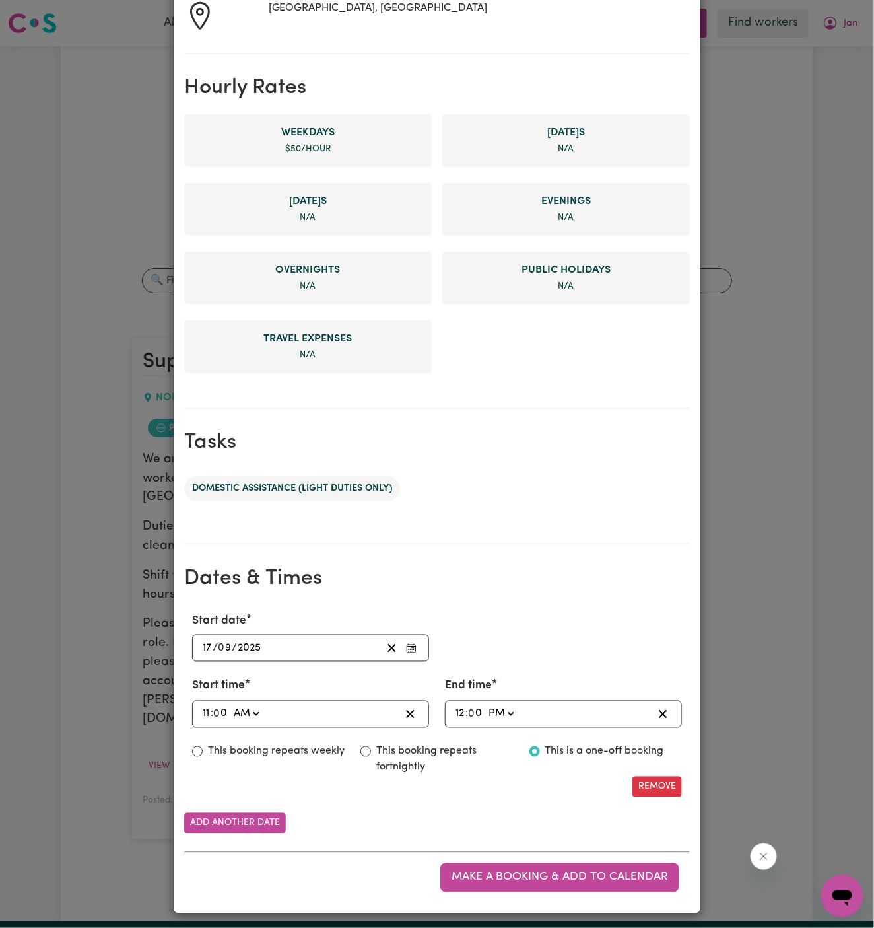
click at [461, 708] on input "12" at bounding box center [460, 714] width 11 height 18
type input "13:00"
type input "1"
click at [448, 747] on label "This booking repeats fortnightly" at bounding box center [444, 760] width 137 height 32
click at [265, 817] on button "Add another date" at bounding box center [235, 823] width 102 height 20
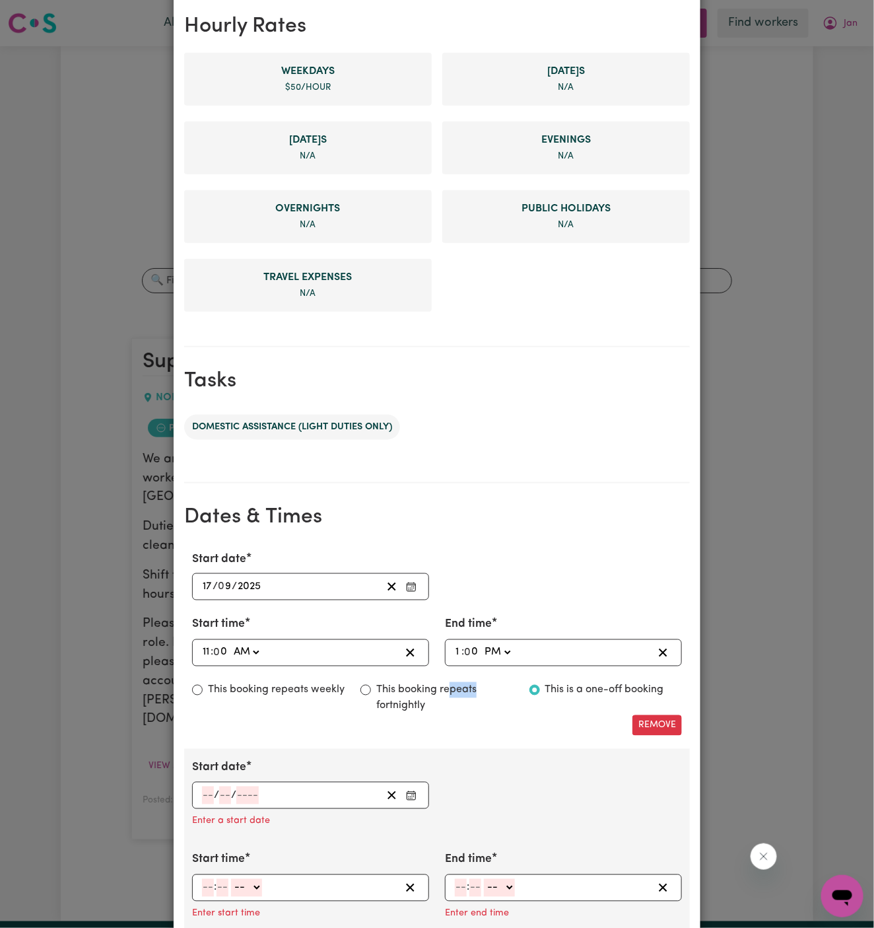
scroll to position [339, 0]
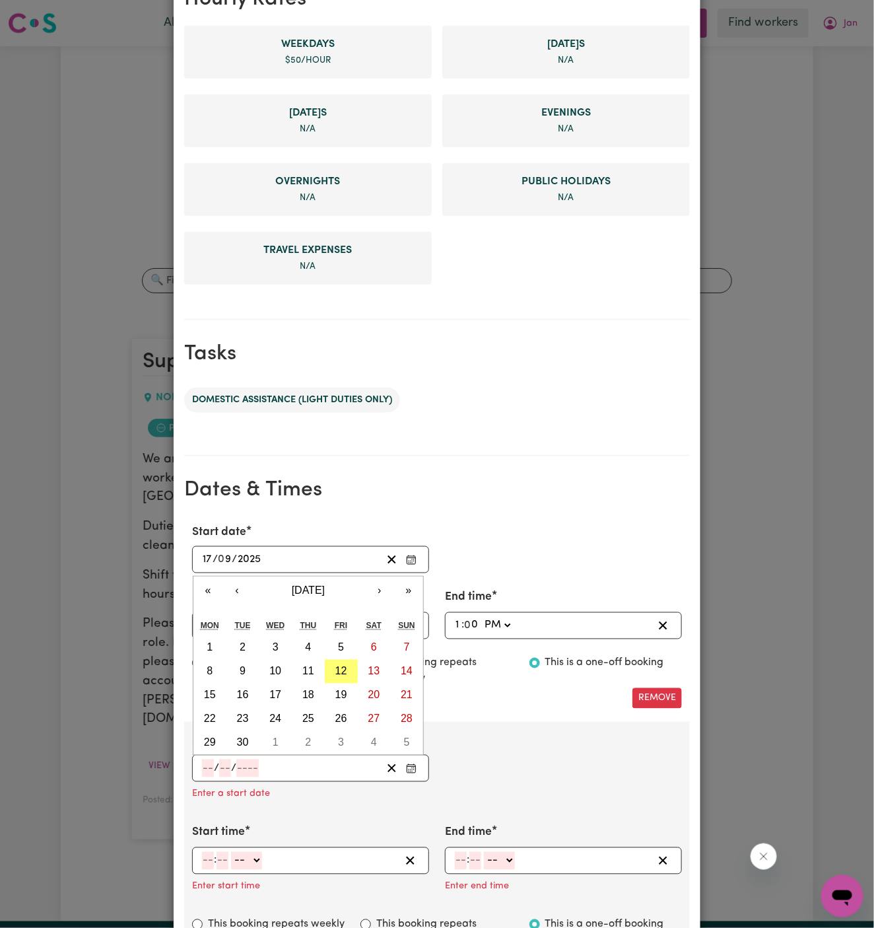
click at [203, 766] on input "number" at bounding box center [208, 768] width 12 height 18
click at [277, 742] on abbr "1" at bounding box center [276, 742] width 6 height 11
type input "[DATE]"
type input "1"
type input "10"
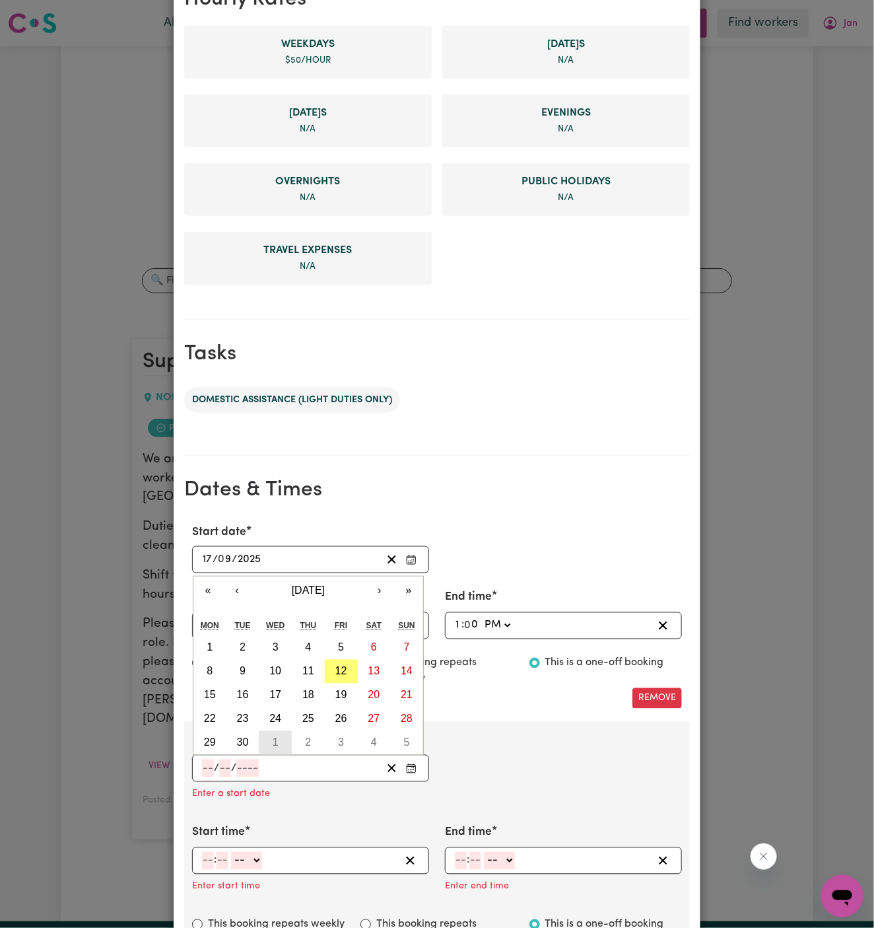
type input "2025"
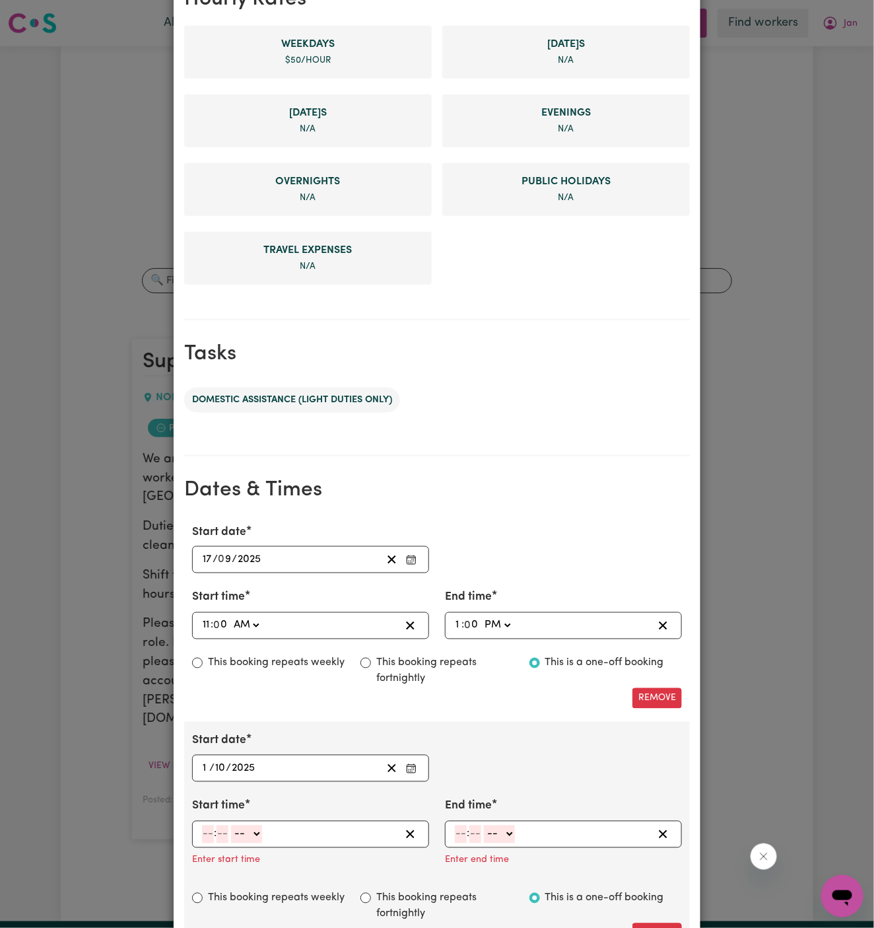
click at [205, 835] on input "number" at bounding box center [208, 835] width 12 height 18
type input "9"
type input "00"
click at [260, 829] on select "-- AM PM" at bounding box center [244, 835] width 31 height 18
select select "am"
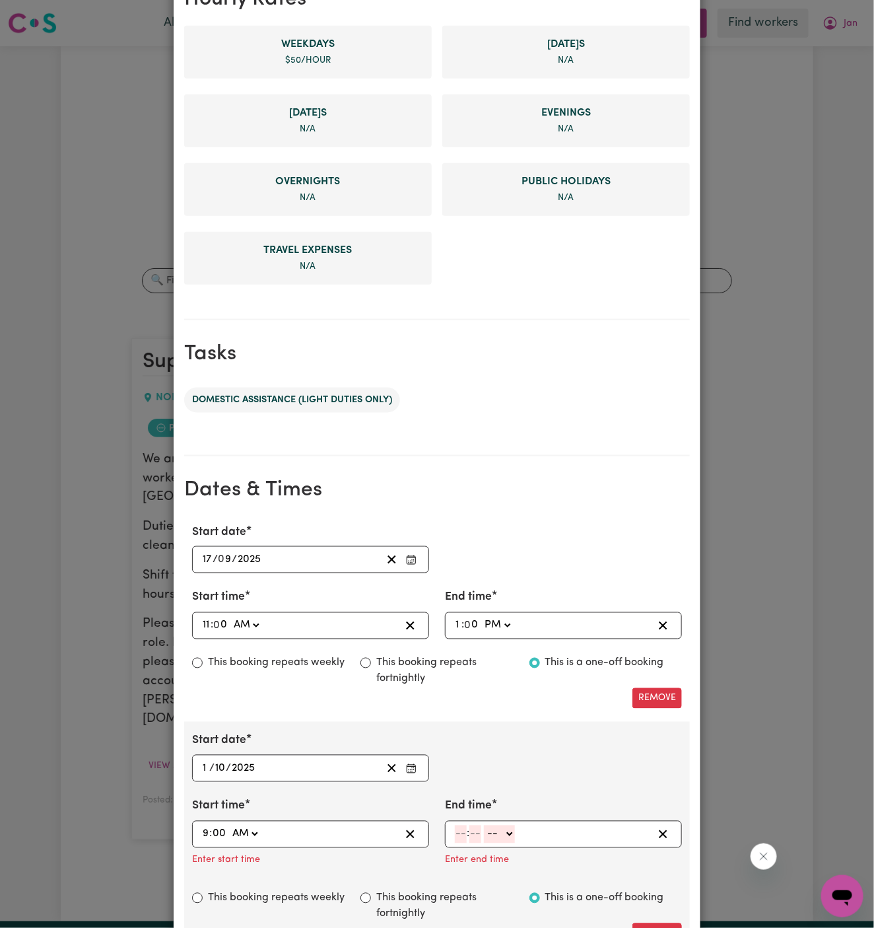
click at [229, 826] on select "-- AM PM" at bounding box center [244, 835] width 31 height 18
type input "09:00"
type input "0"
click at [466, 831] on input "number" at bounding box center [461, 835] width 12 height 18
type input "11"
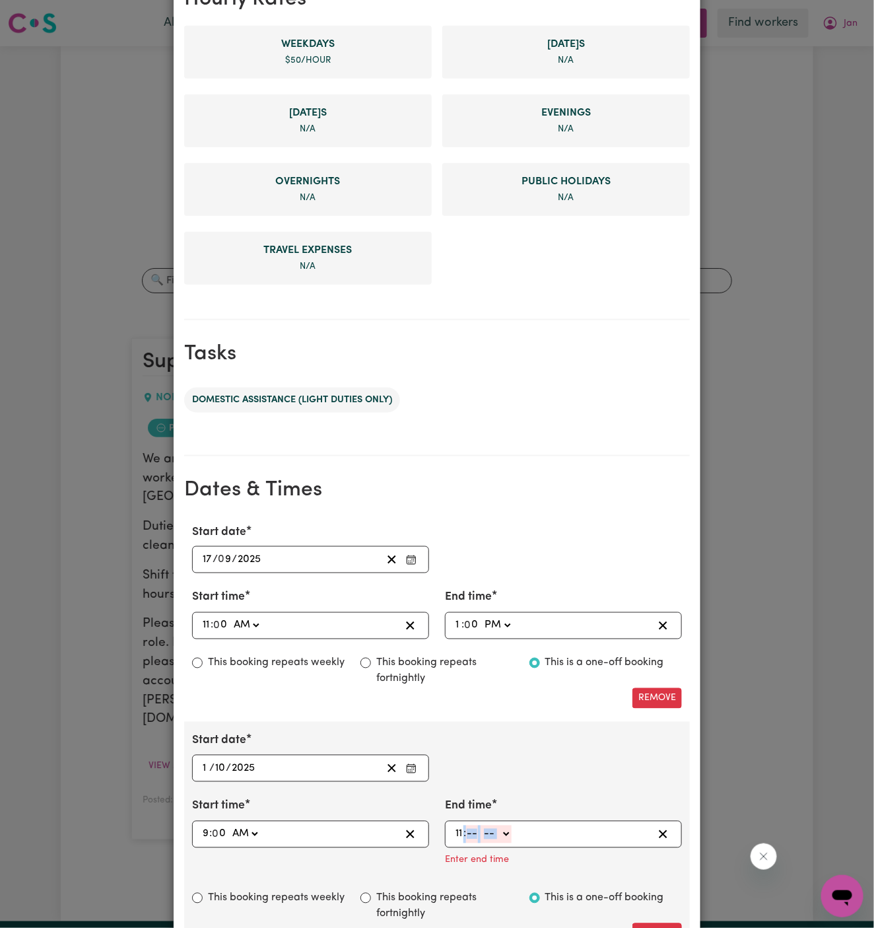
drag, startPoint x: 460, startPoint y: 845, endPoint x: 468, endPoint y: 837, distance: 10.8
click at [468, 837] on div "End time 11 : -- AM PM Enter end time" at bounding box center [563, 833] width 237 height 71
click at [468, 837] on input "number" at bounding box center [472, 835] width 12 height 18
drag, startPoint x: 468, startPoint y: 837, endPoint x: 490, endPoint y: 841, distance: 22.8
click at [490, 841] on div "11 : 00 -- AM PM" at bounding box center [563, 834] width 237 height 27
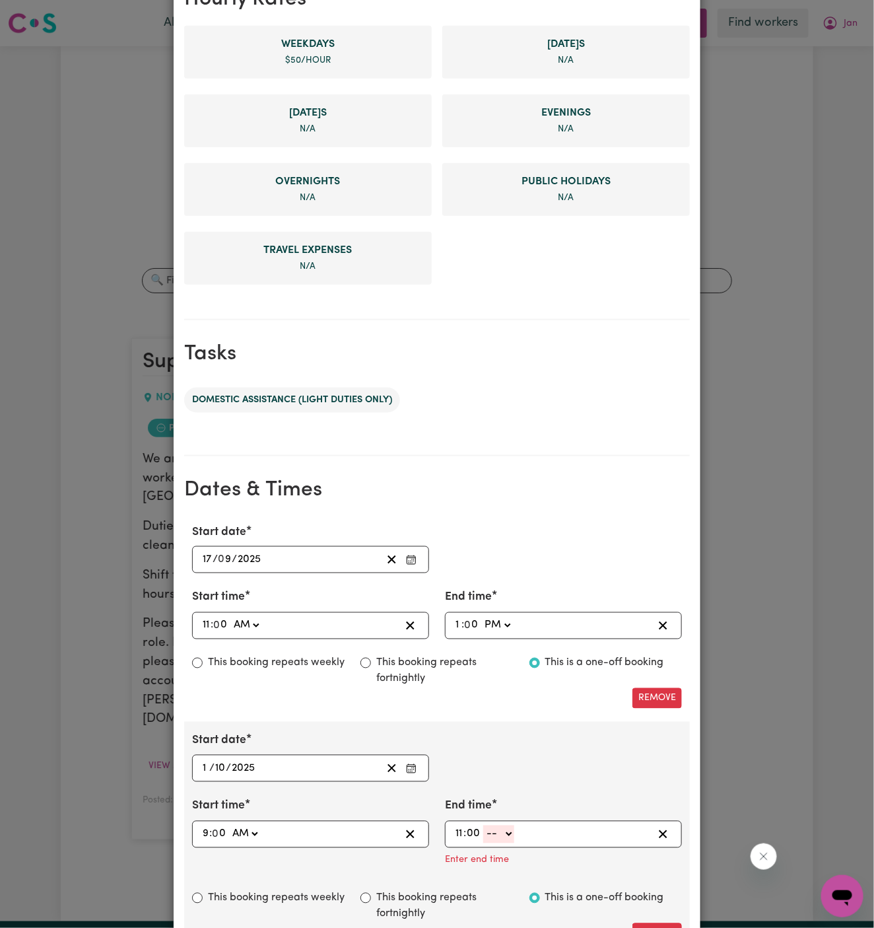
type input "00"
click at [490, 841] on div "11 : 00 -- AM PM" at bounding box center [563, 834] width 237 height 27
click at [512, 831] on select "-- AM PM" at bounding box center [498, 835] width 31 height 18
select select "am"
click at [483, 826] on select "-- AM PM" at bounding box center [498, 835] width 31 height 18
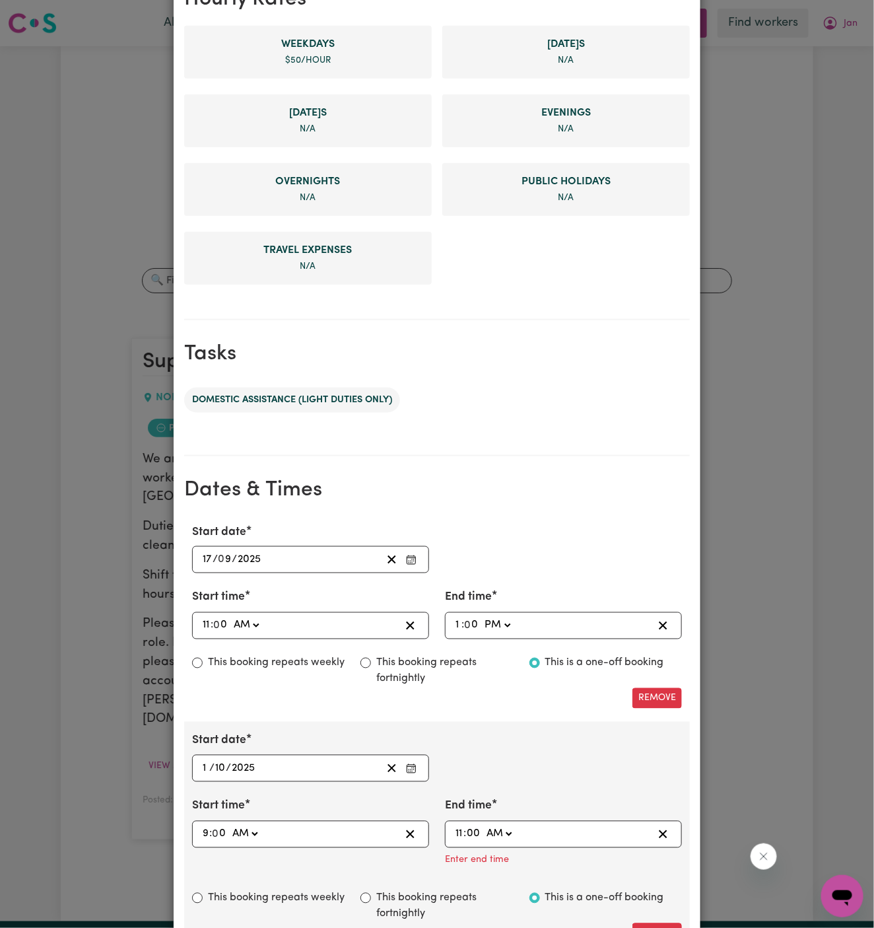
type input "11:00"
type input "0"
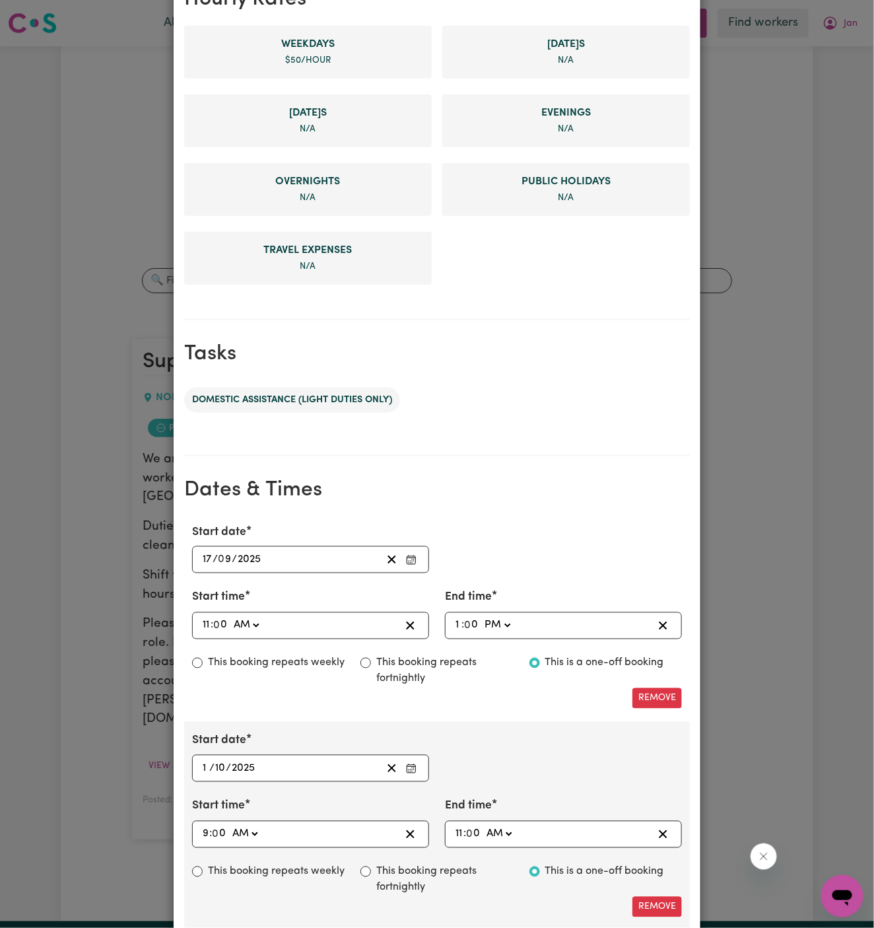
click at [419, 868] on label "This booking repeats fortnightly" at bounding box center [444, 880] width 137 height 32
click at [371, 868] on input "This booking repeats fortnightly" at bounding box center [366, 871] width 11 height 11
radio input "true"
click at [518, 716] on div "Start date [DATE] 17 / 0 9 / 2025 « ‹ [DATE] › » Mon Tue Wed Thu Fri Sat Sun 1 …" at bounding box center [437, 768] width 506 height 510
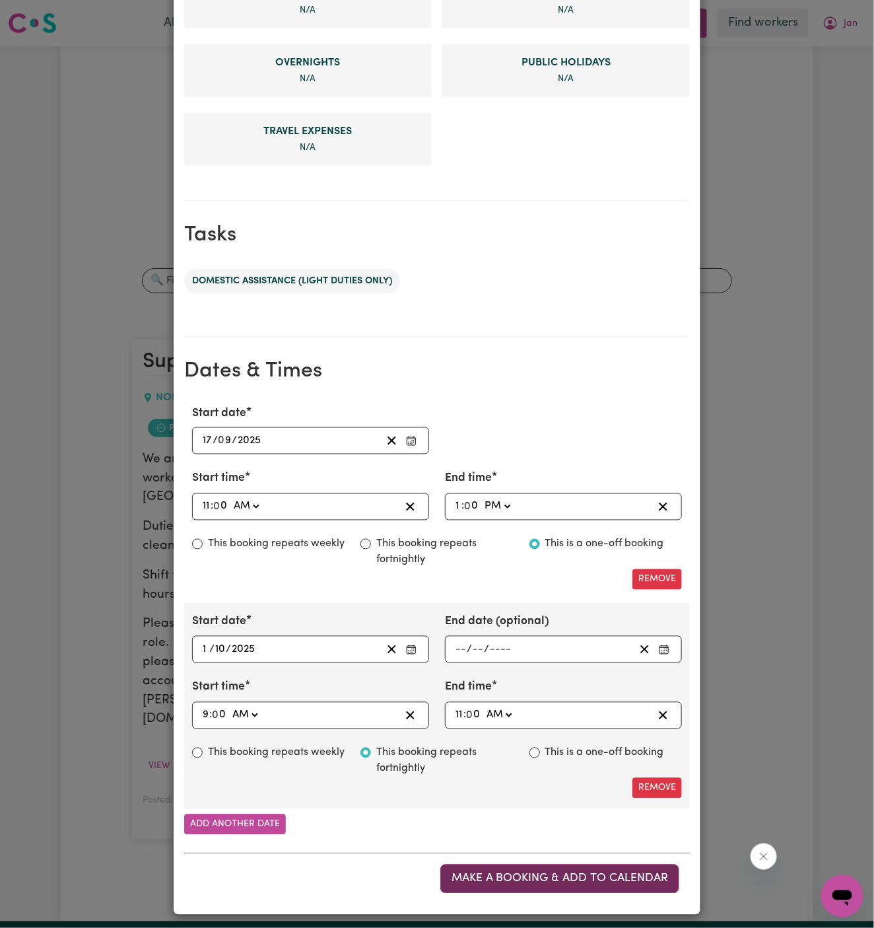
click at [593, 873] on span "Make a booking & add to calendar" at bounding box center [560, 878] width 217 height 11
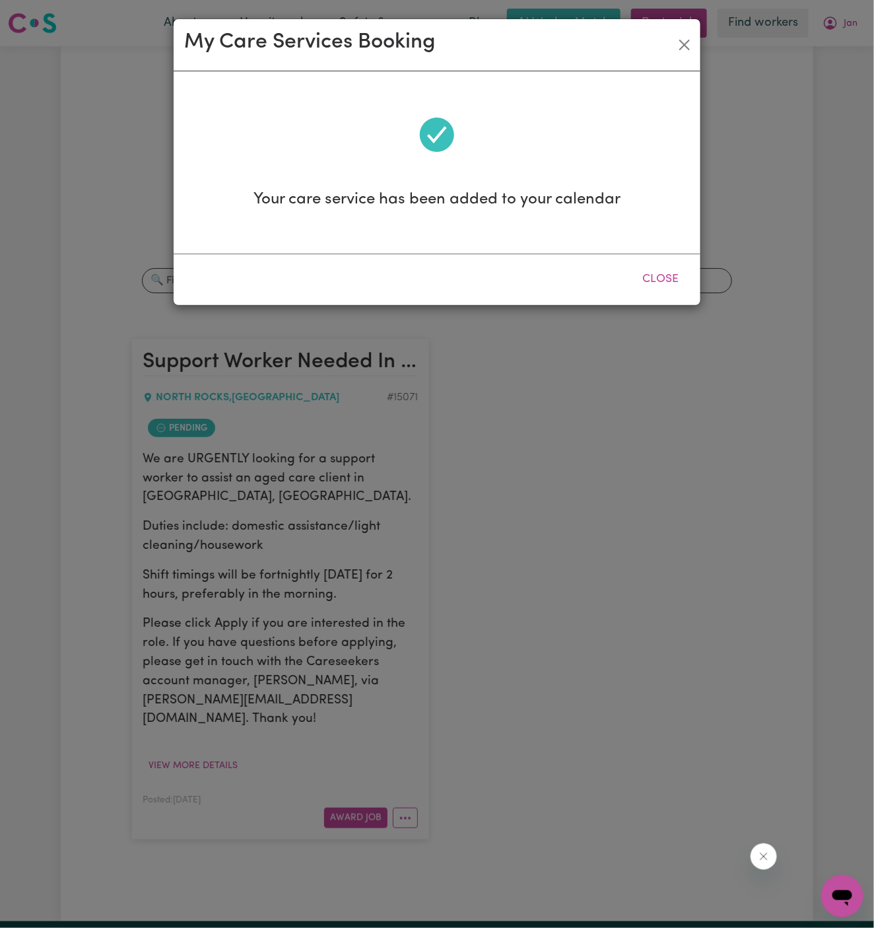
scroll to position [0, 0]
click at [664, 275] on button "Close" at bounding box center [660, 279] width 59 height 29
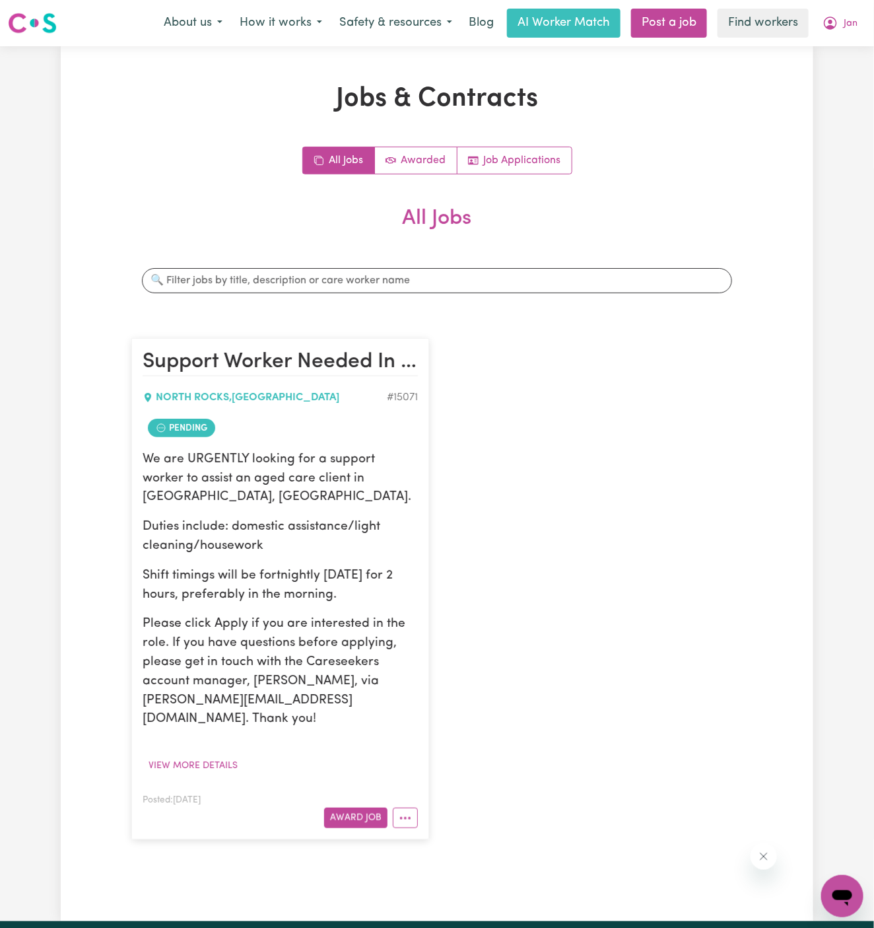
click at [682, 425] on div "Support Worker Needed In [GEOGRAPHIC_DATA], [GEOGRAPHIC_DATA] , [GEOGRAPHIC_DAT…" at bounding box center [436, 589] width 627 height 528
click at [862, 24] on button "Jan" at bounding box center [840, 23] width 52 height 28
click at [834, 70] on link "Logout" at bounding box center [813, 75] width 104 height 25
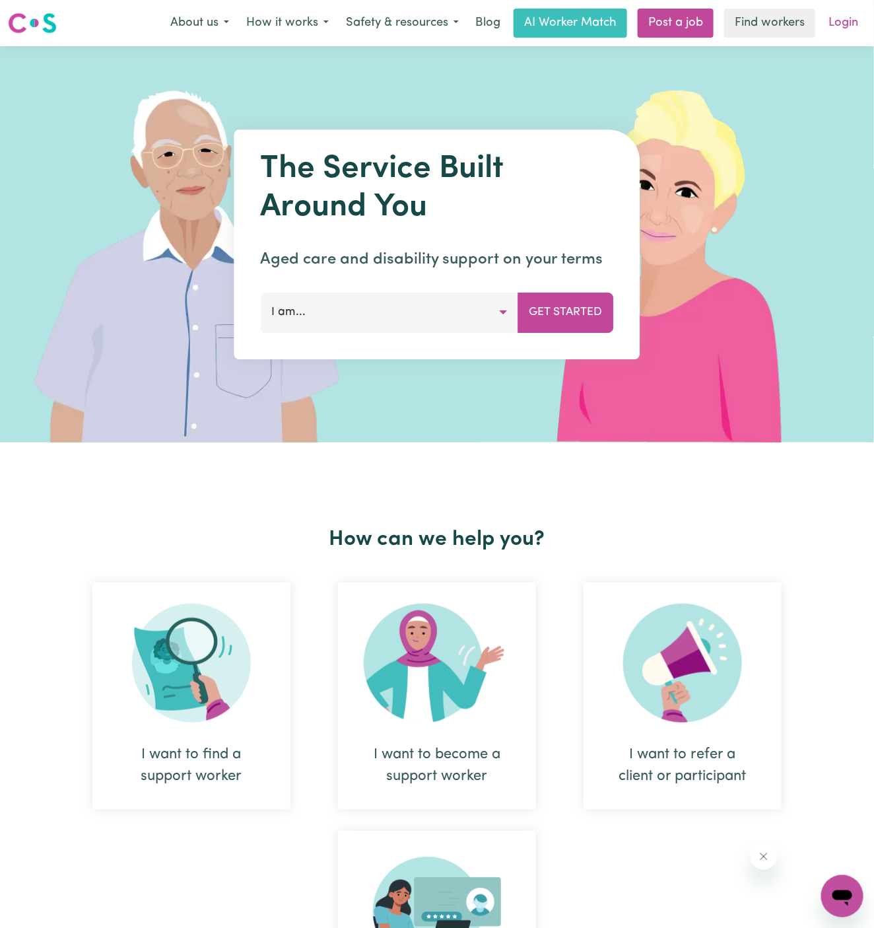
click at [850, 26] on link "Login" at bounding box center [844, 23] width 46 height 29
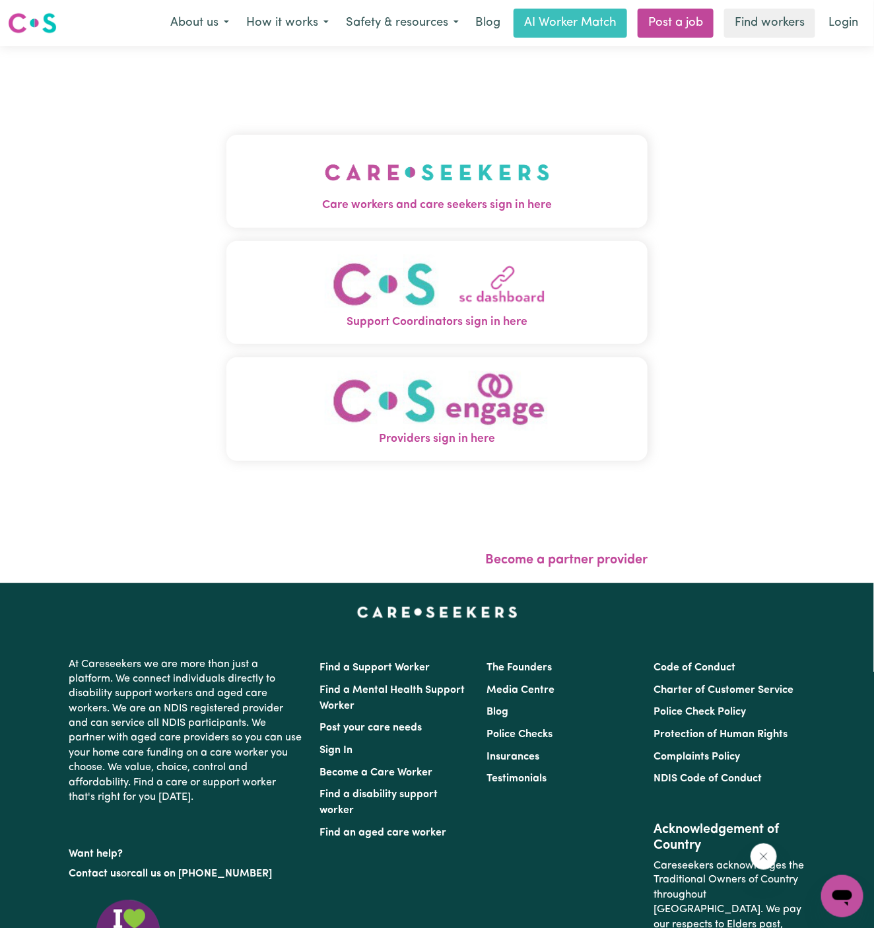
click at [533, 176] on img "Care workers and care seekers sign in here" at bounding box center [437, 172] width 225 height 49
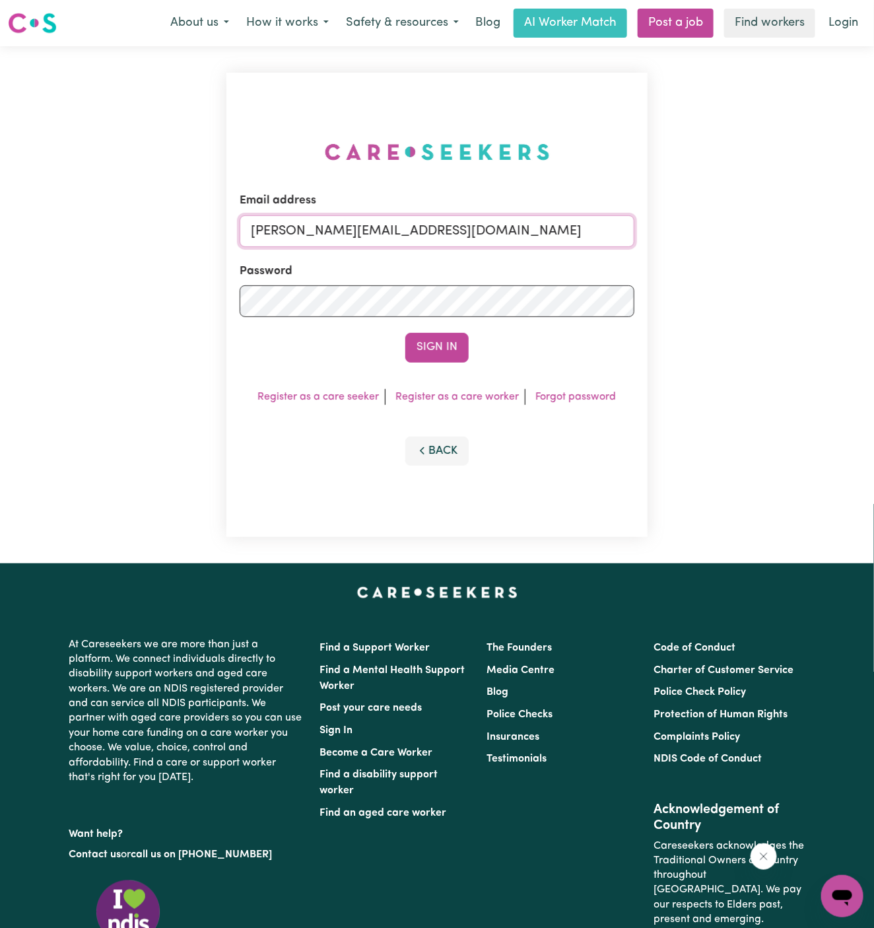
click at [485, 226] on input "[PERSON_NAME][EMAIL_ADDRESS][DOMAIN_NAME]" at bounding box center [437, 231] width 395 height 32
drag, startPoint x: 322, startPoint y: 229, endPoint x: 680, endPoint y: 232, distance: 358.0
click at [680, 232] on div "Email address [EMAIL_ADDRESS][DOMAIN_NAME] Password Sign In Register as a care …" at bounding box center [437, 304] width 874 height 517
type input "[EMAIL_ADDRESS][DOMAIN_NAME]"
click at [451, 334] on button "Sign In" at bounding box center [436, 347] width 63 height 29
